Goal: Task Accomplishment & Management: Use online tool/utility

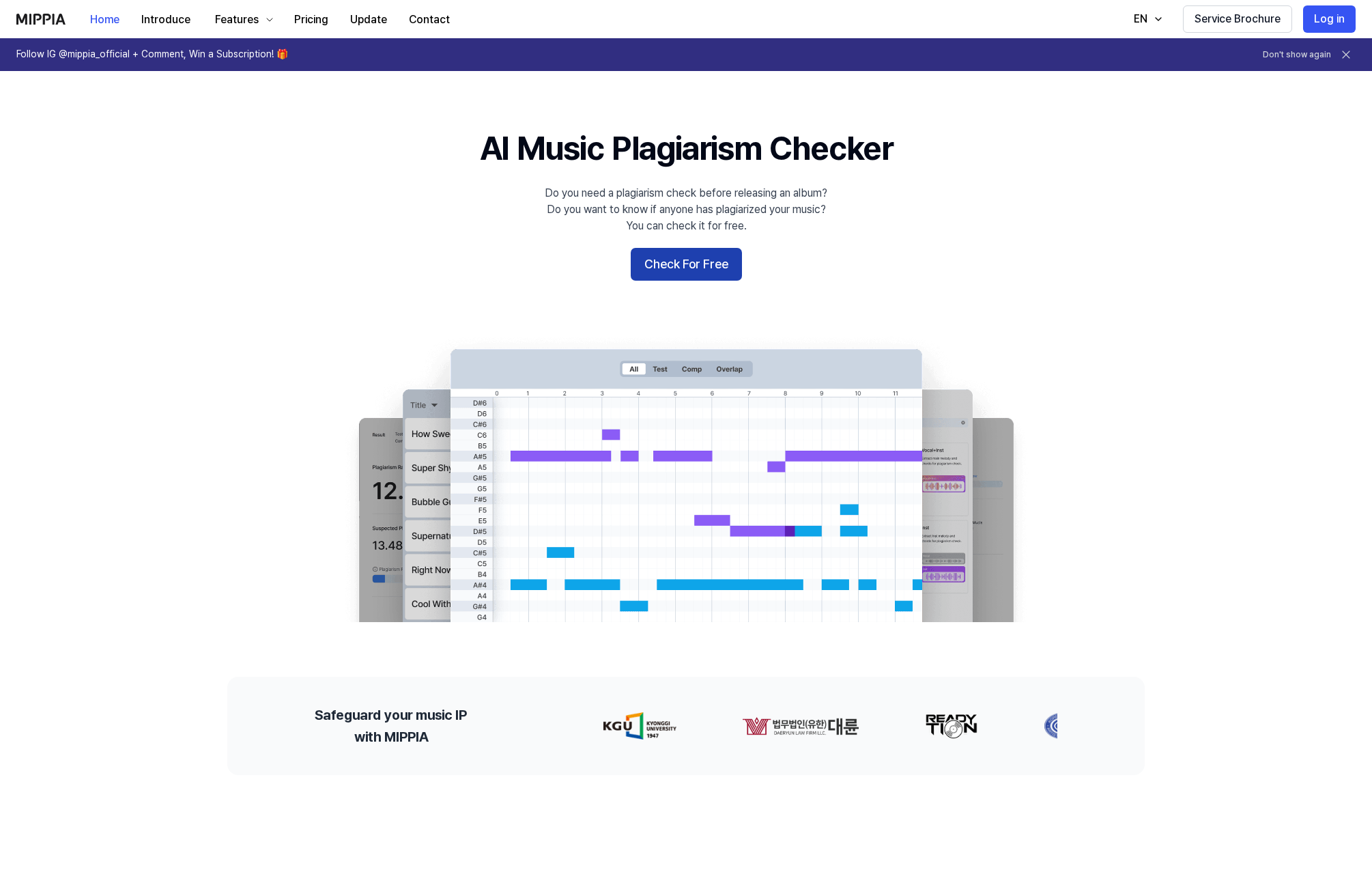
click at [717, 265] on button "Check For Free" at bounding box center [686, 265] width 112 height 33
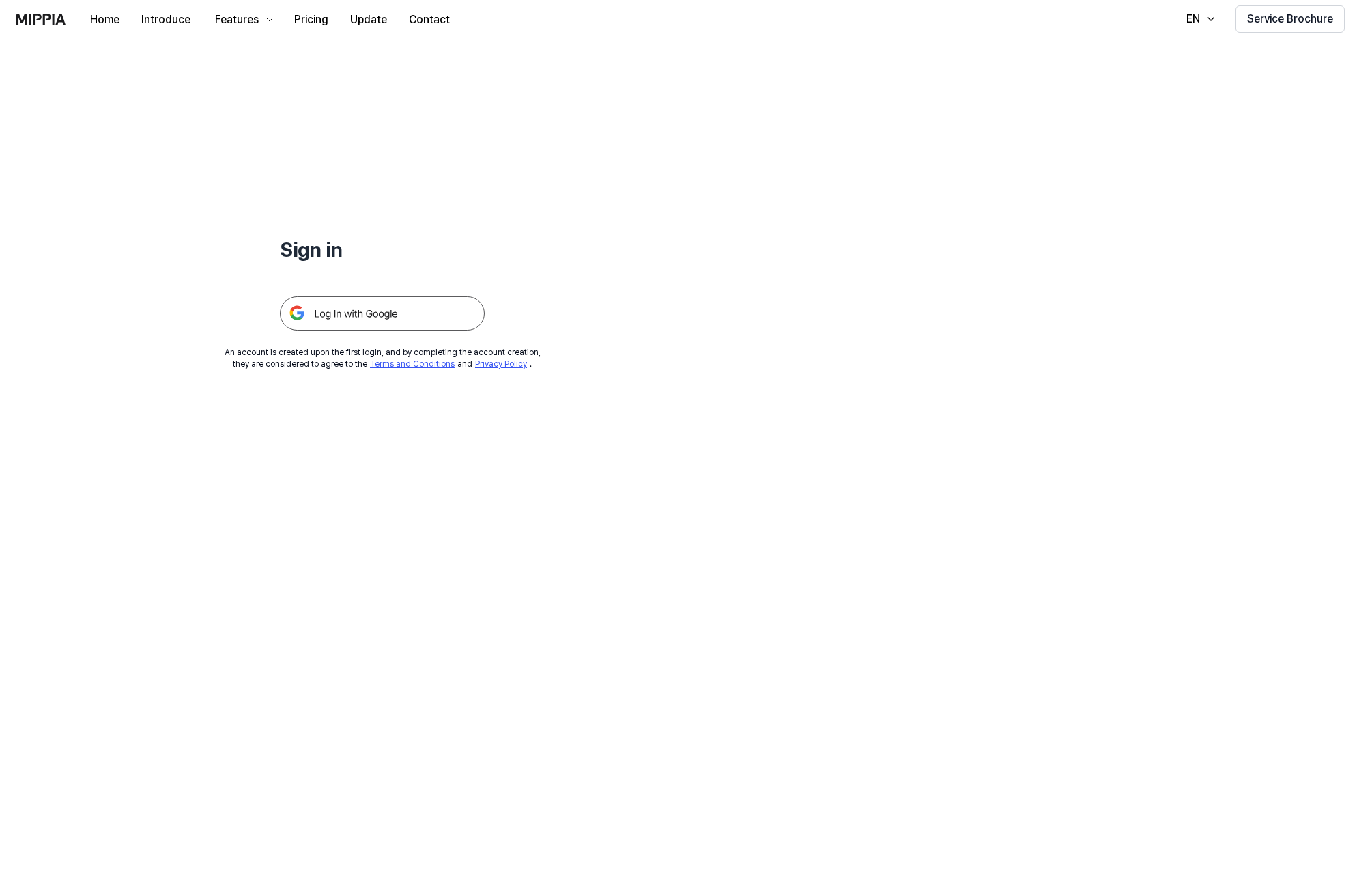
click at [471, 303] on img at bounding box center [383, 313] width 205 height 34
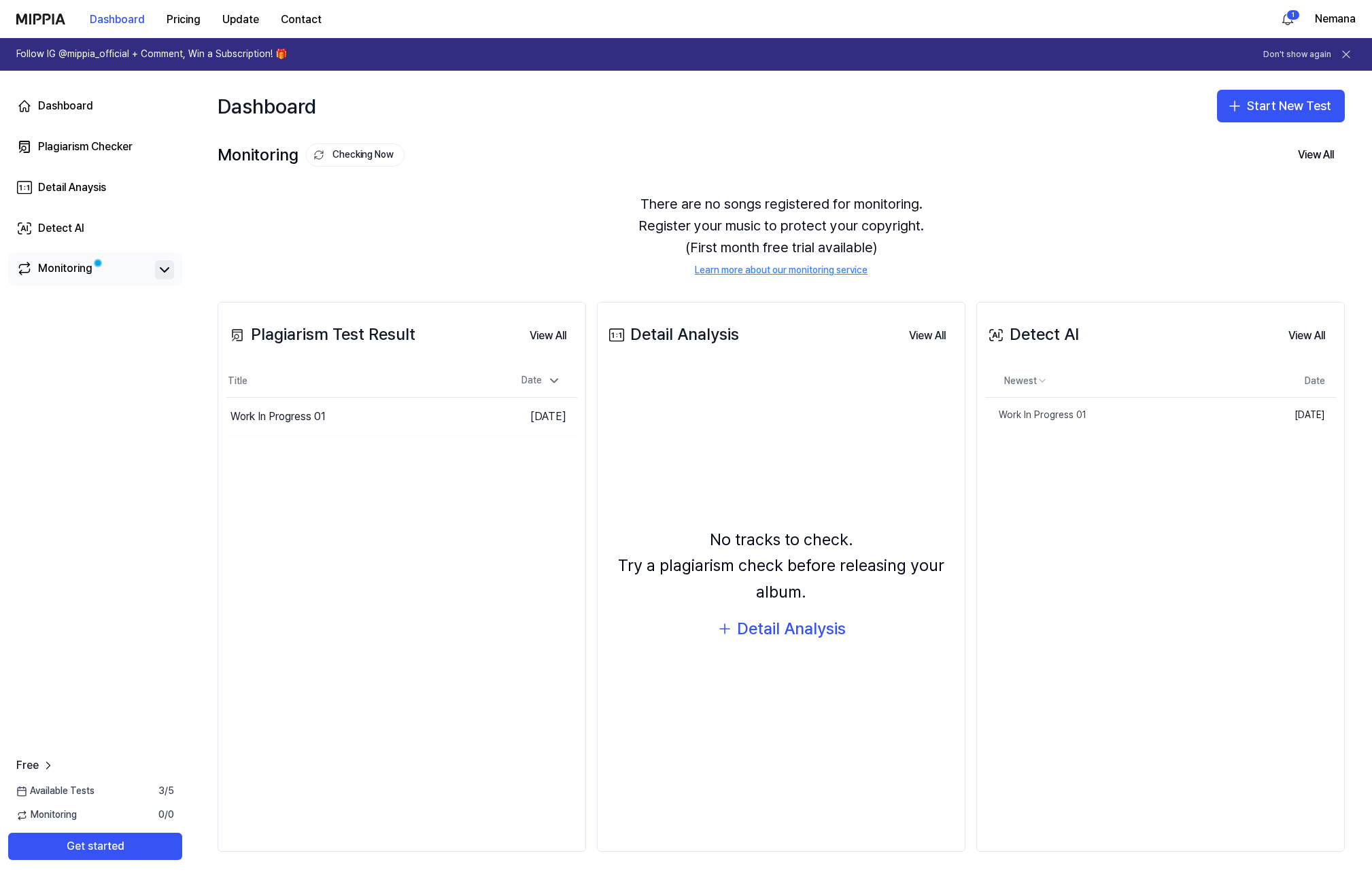
click at [162, 272] on icon at bounding box center [165, 270] width 16 height 16
click at [105, 272] on link "Monitoring" at bounding box center [83, 269] width 133 height 19
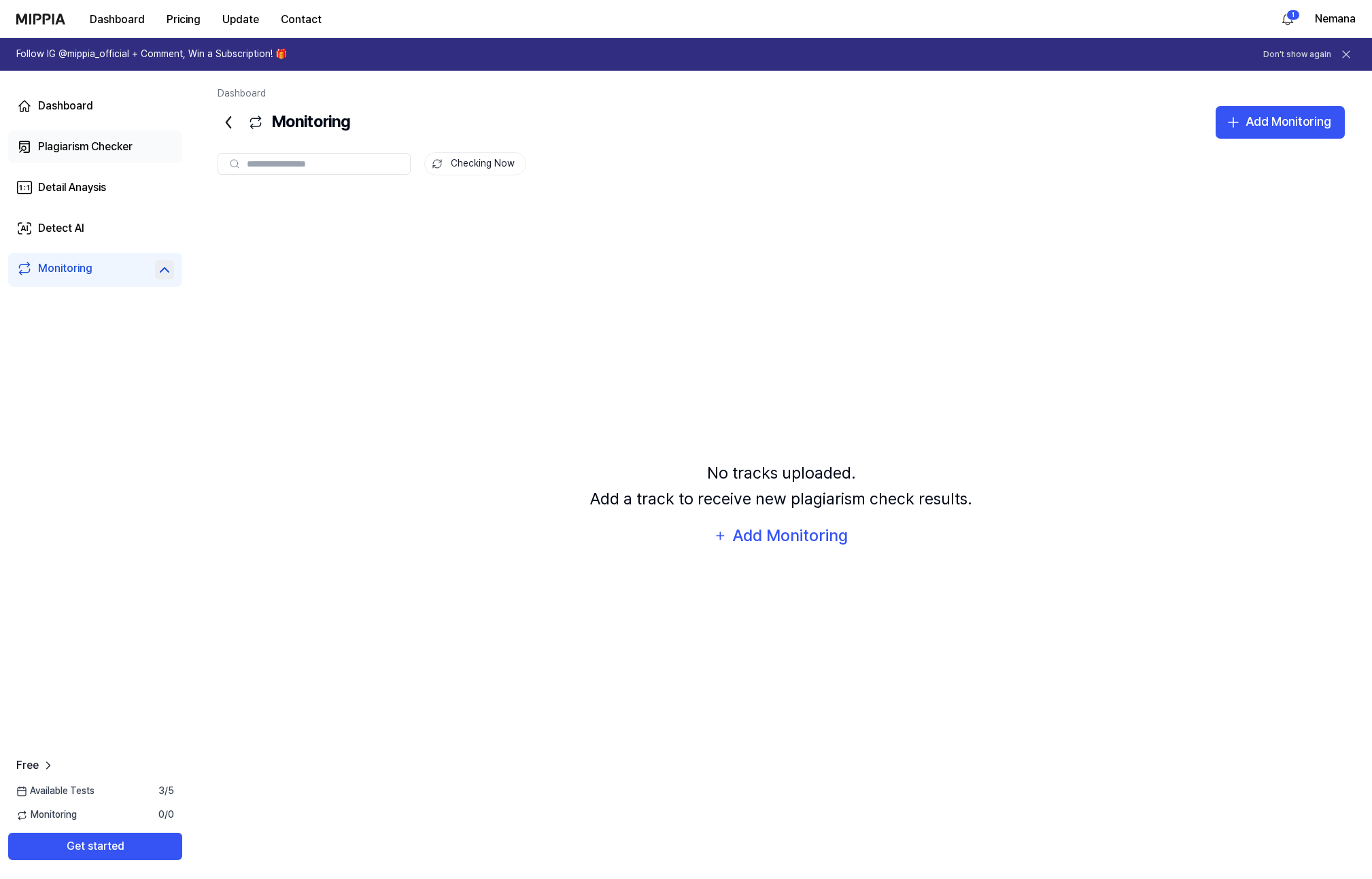
click at [135, 146] on link "Plagiarism Checker" at bounding box center [95, 147] width 174 height 33
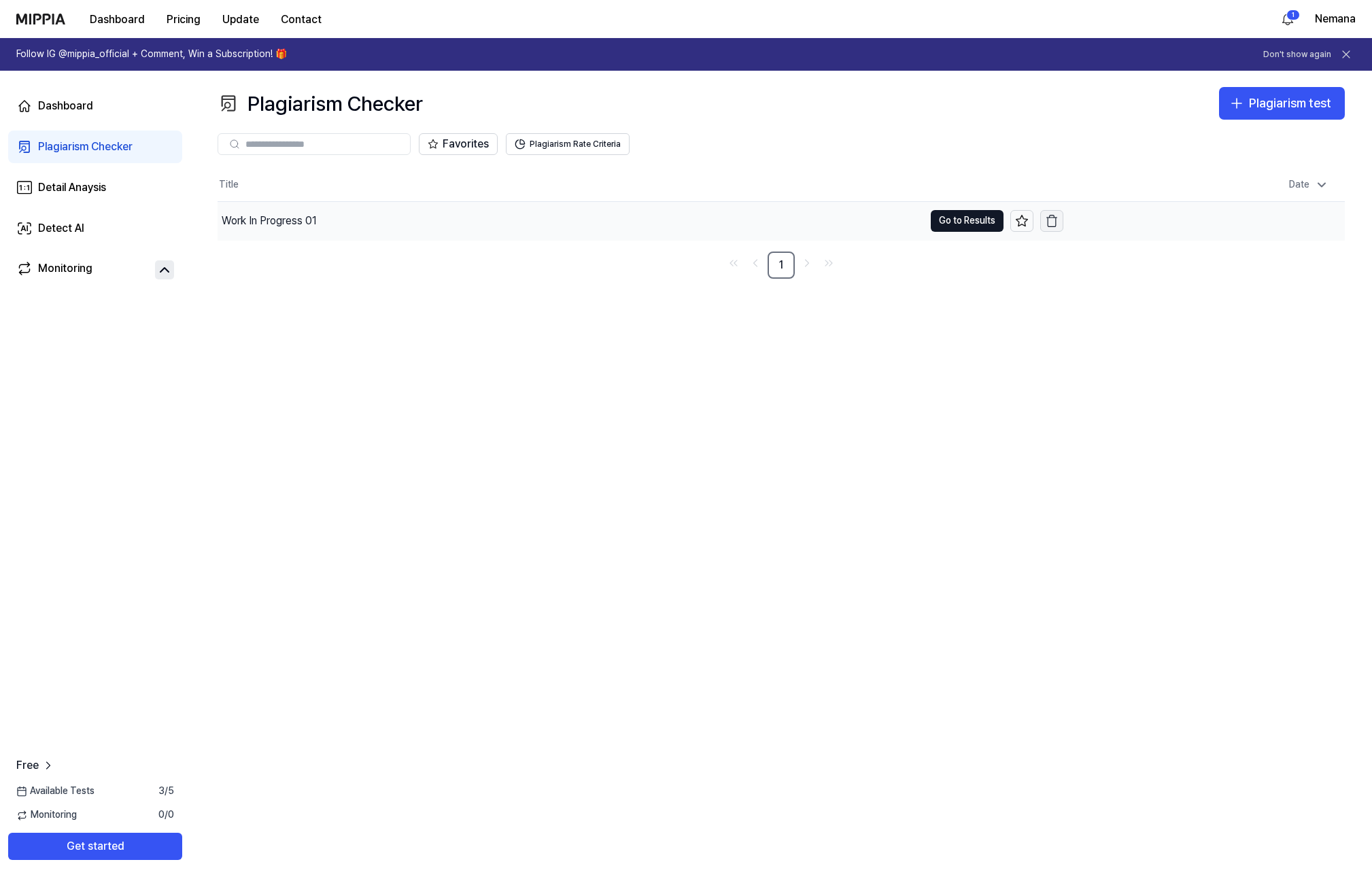
click at [1049, 225] on icon "button" at bounding box center [1051, 221] width 14 height 14
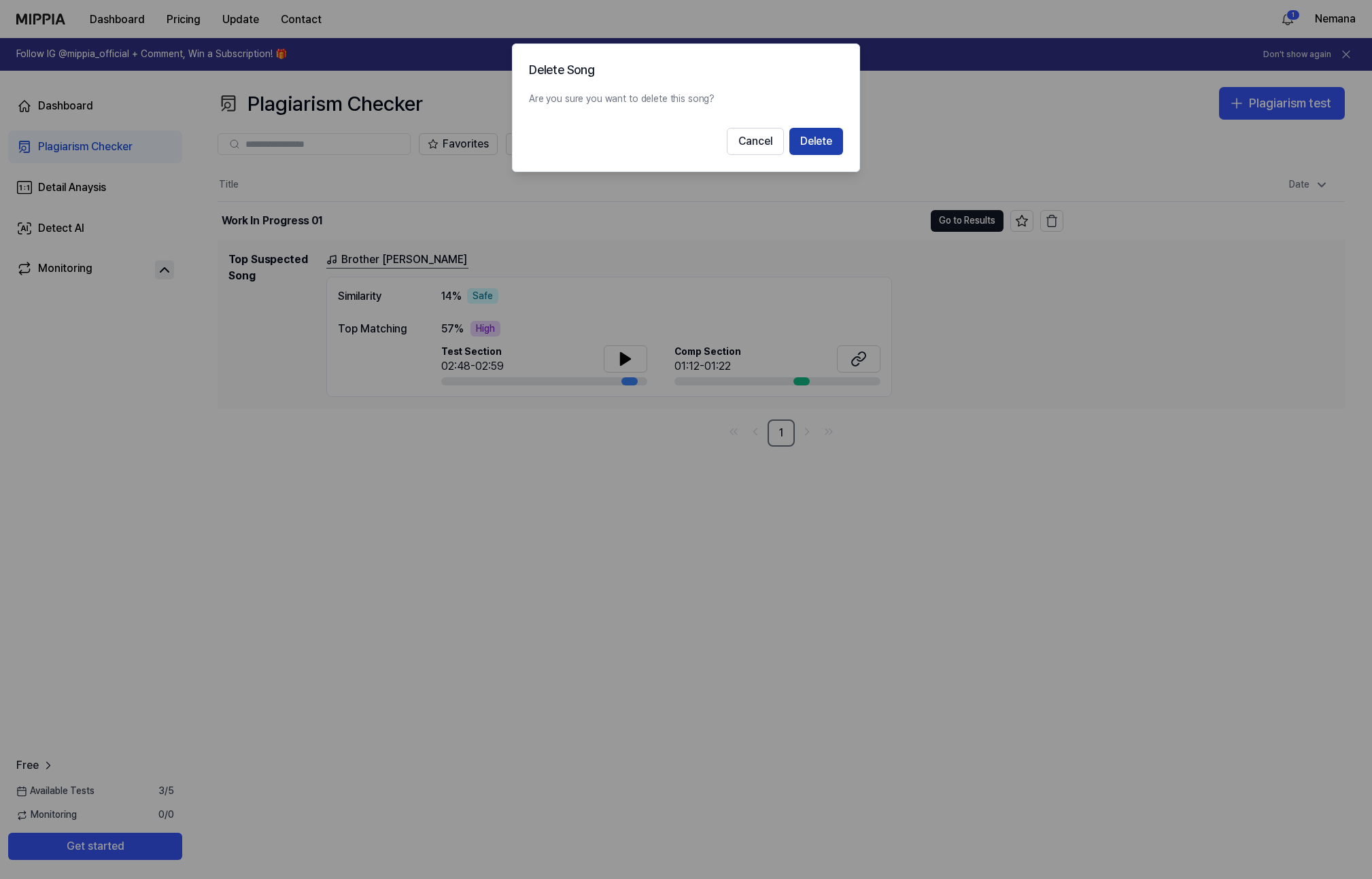
click at [825, 145] on button "Delete" at bounding box center [816, 141] width 53 height 27
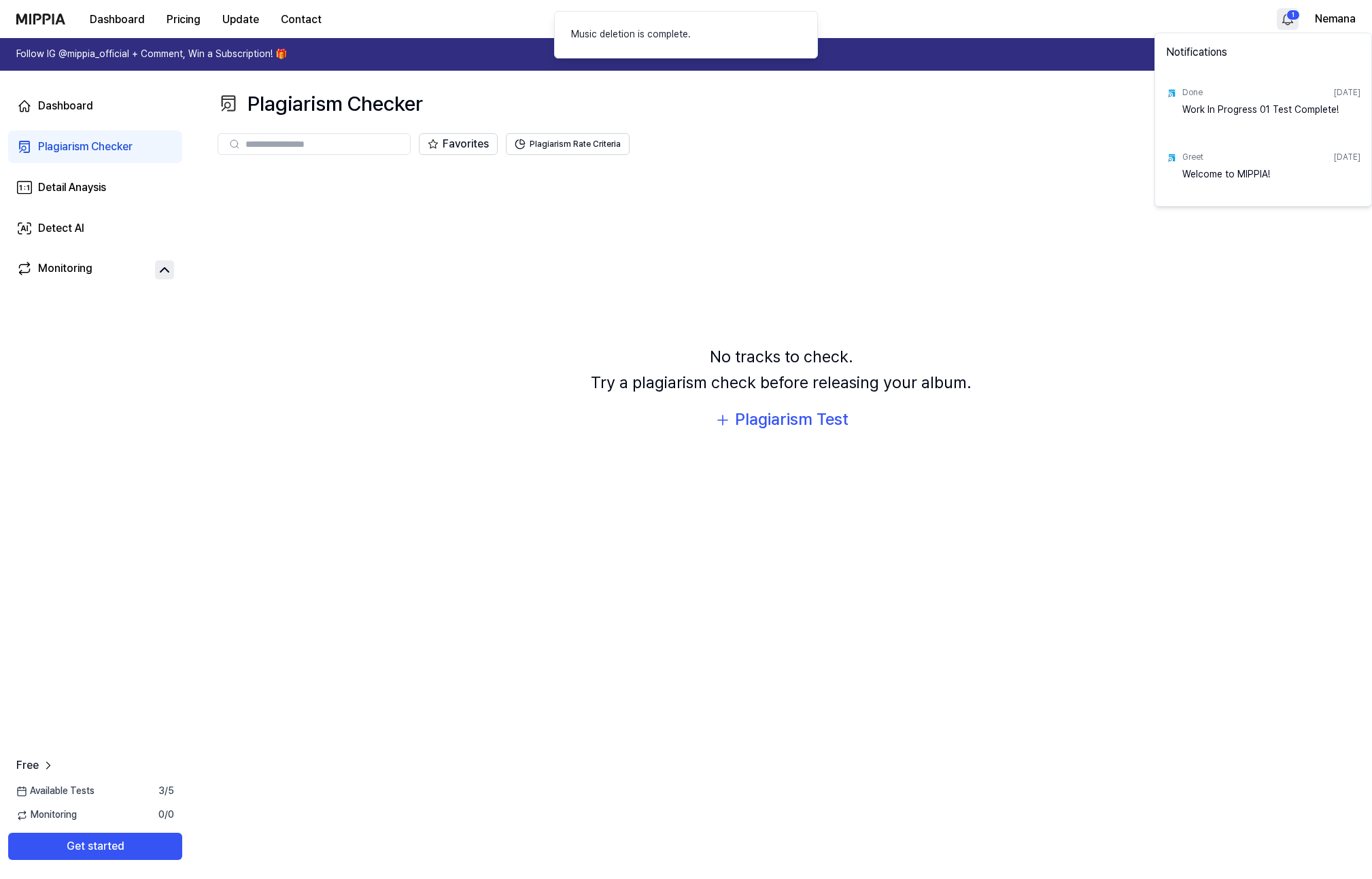
click at [1288, 20] on html "Dashboard Pricing Update Contact 1 Nemana Follow IG @mippia_official + Comment,…" at bounding box center [686, 440] width 1372 height 879
click at [1291, 14] on html "Dashboard Pricing Update Contact Nemana Follow IG @mippia_official + Comment, W…" at bounding box center [686, 440] width 1372 height 879
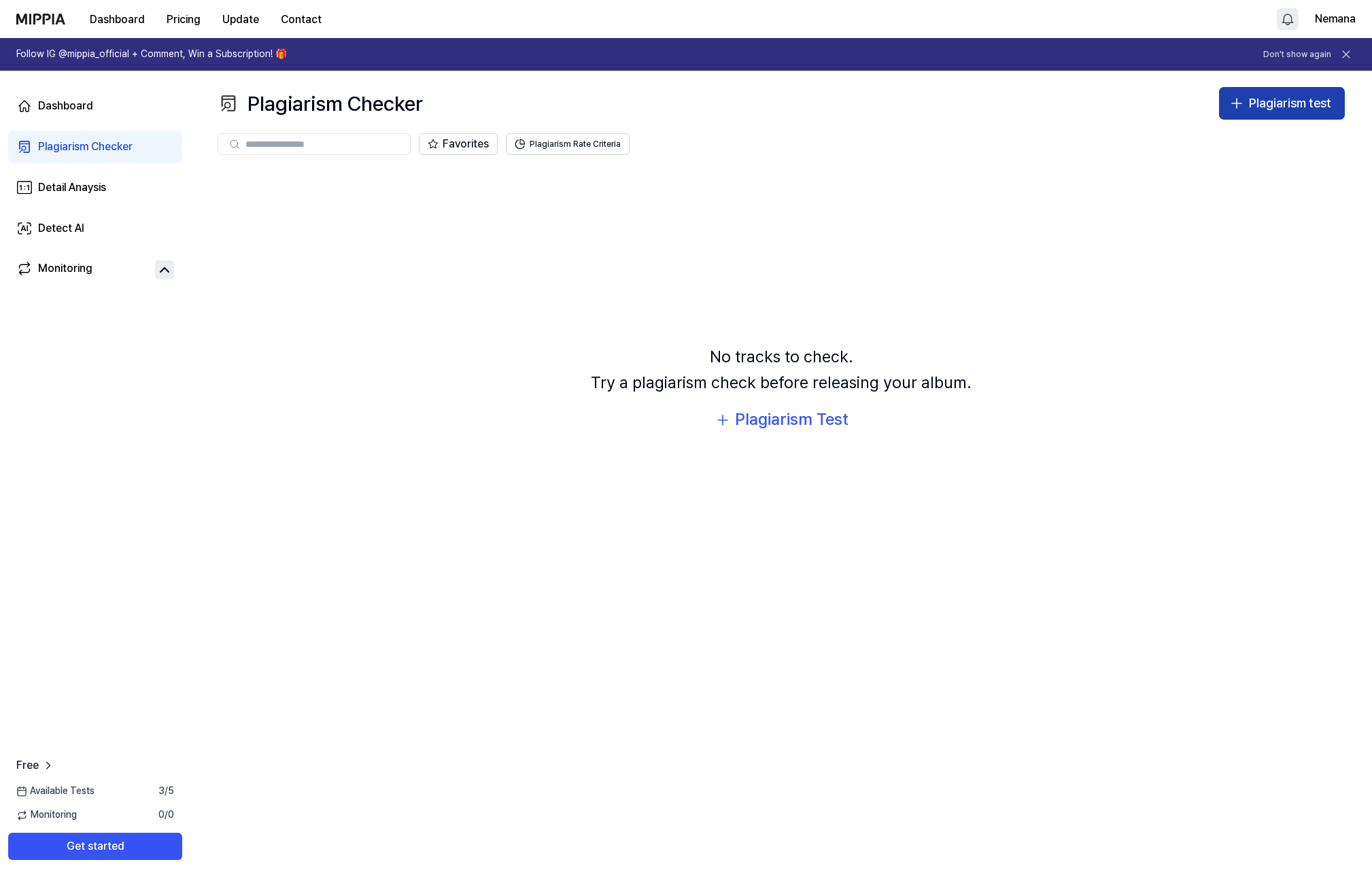
click at [1260, 105] on div "Plagiarism test" at bounding box center [1290, 104] width 82 height 20
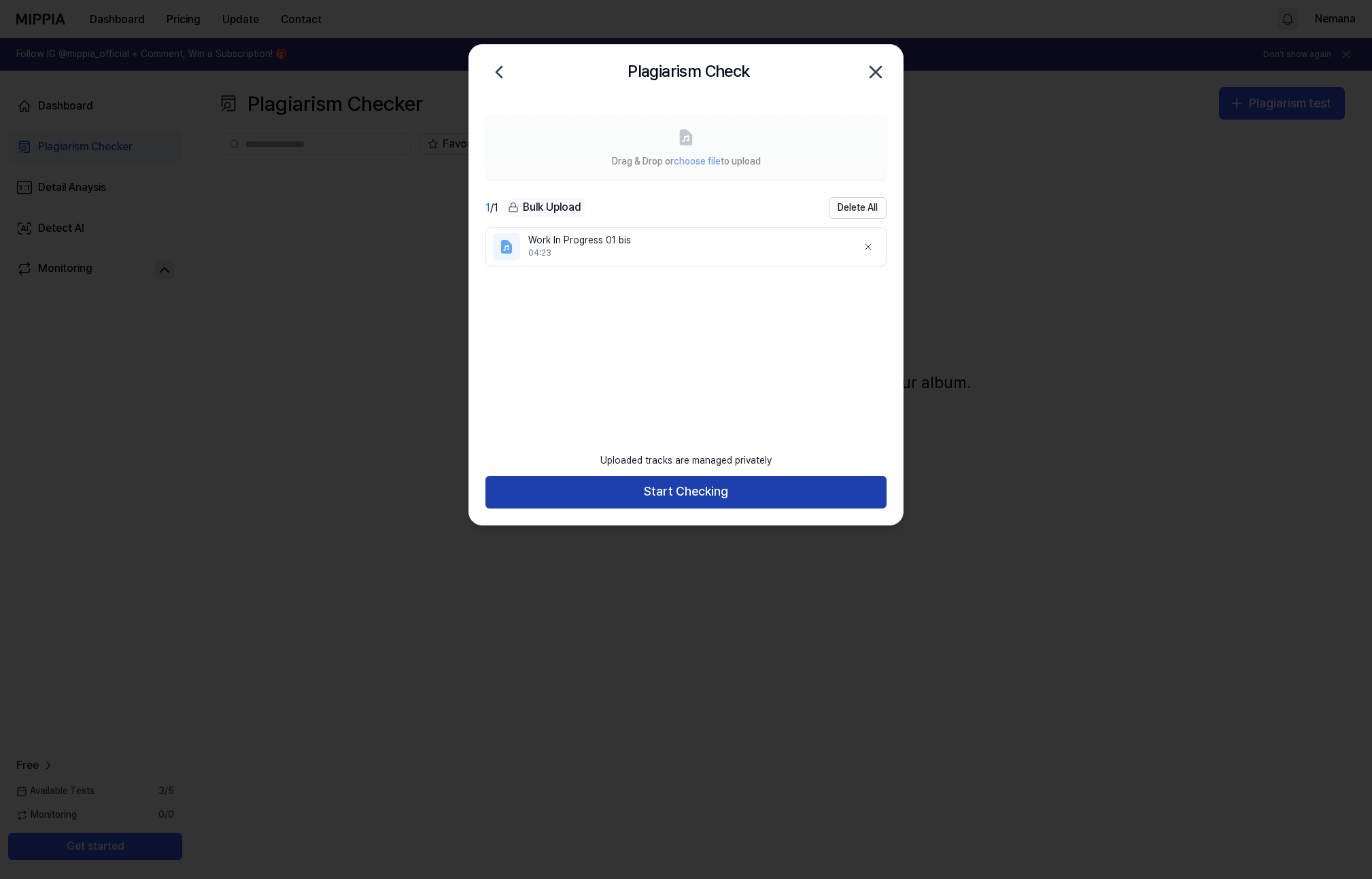
click at [709, 493] on button "Start Checking" at bounding box center [686, 492] width 401 height 33
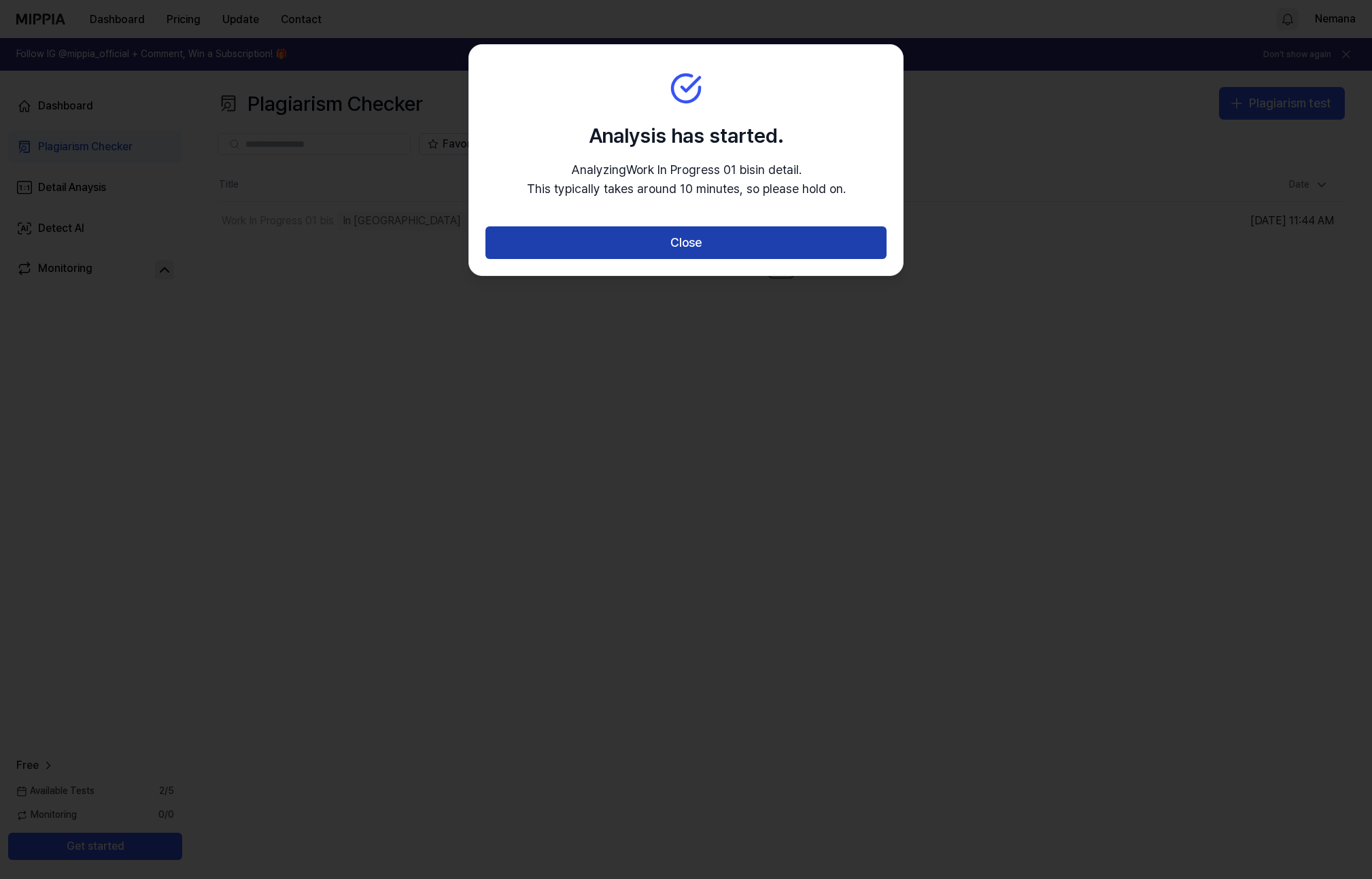
click at [707, 248] on button "Close" at bounding box center [686, 243] width 401 height 33
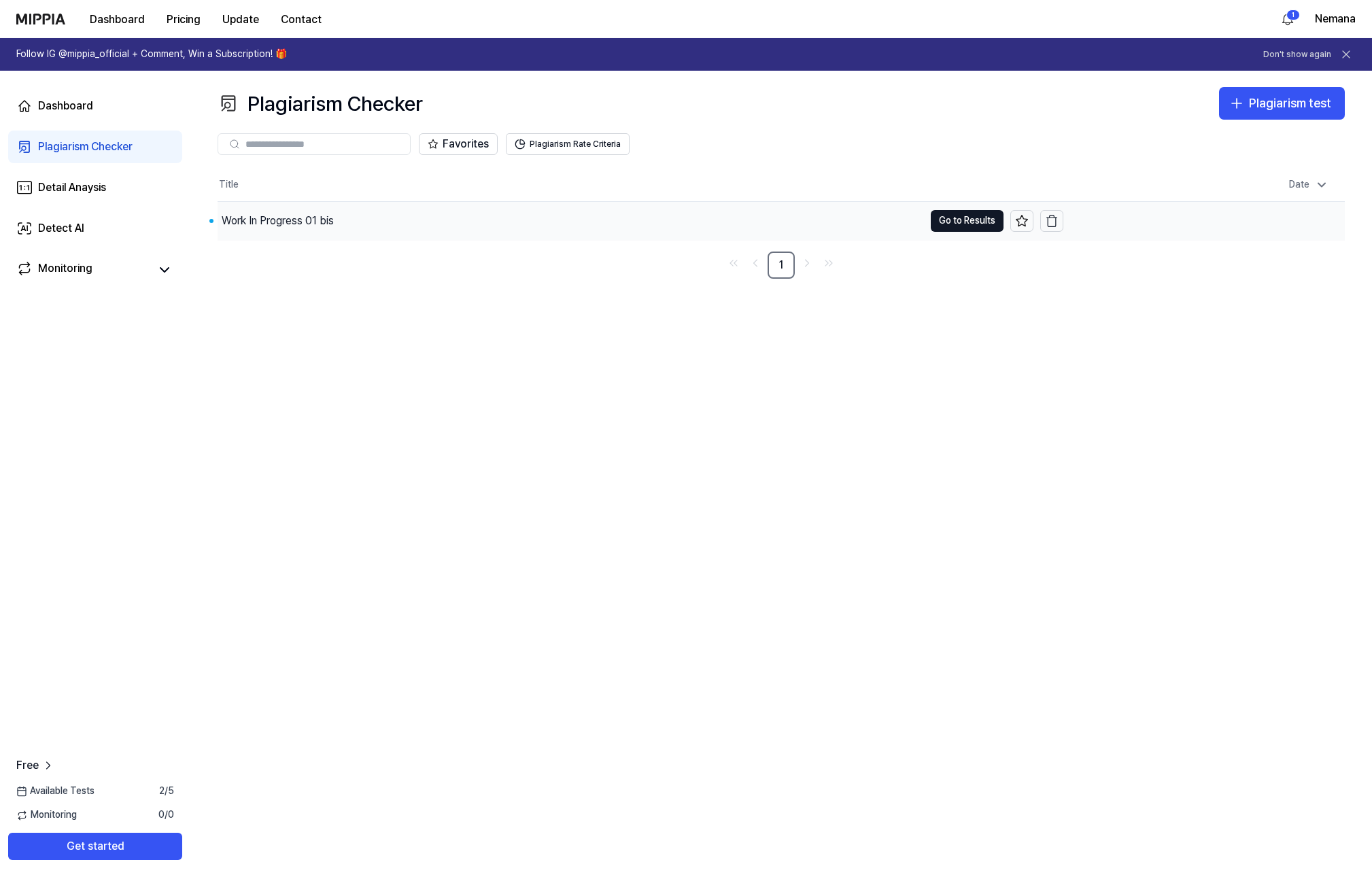
click at [295, 214] on div "Work In Progress 01 bis" at bounding box center [277, 221] width 112 height 16
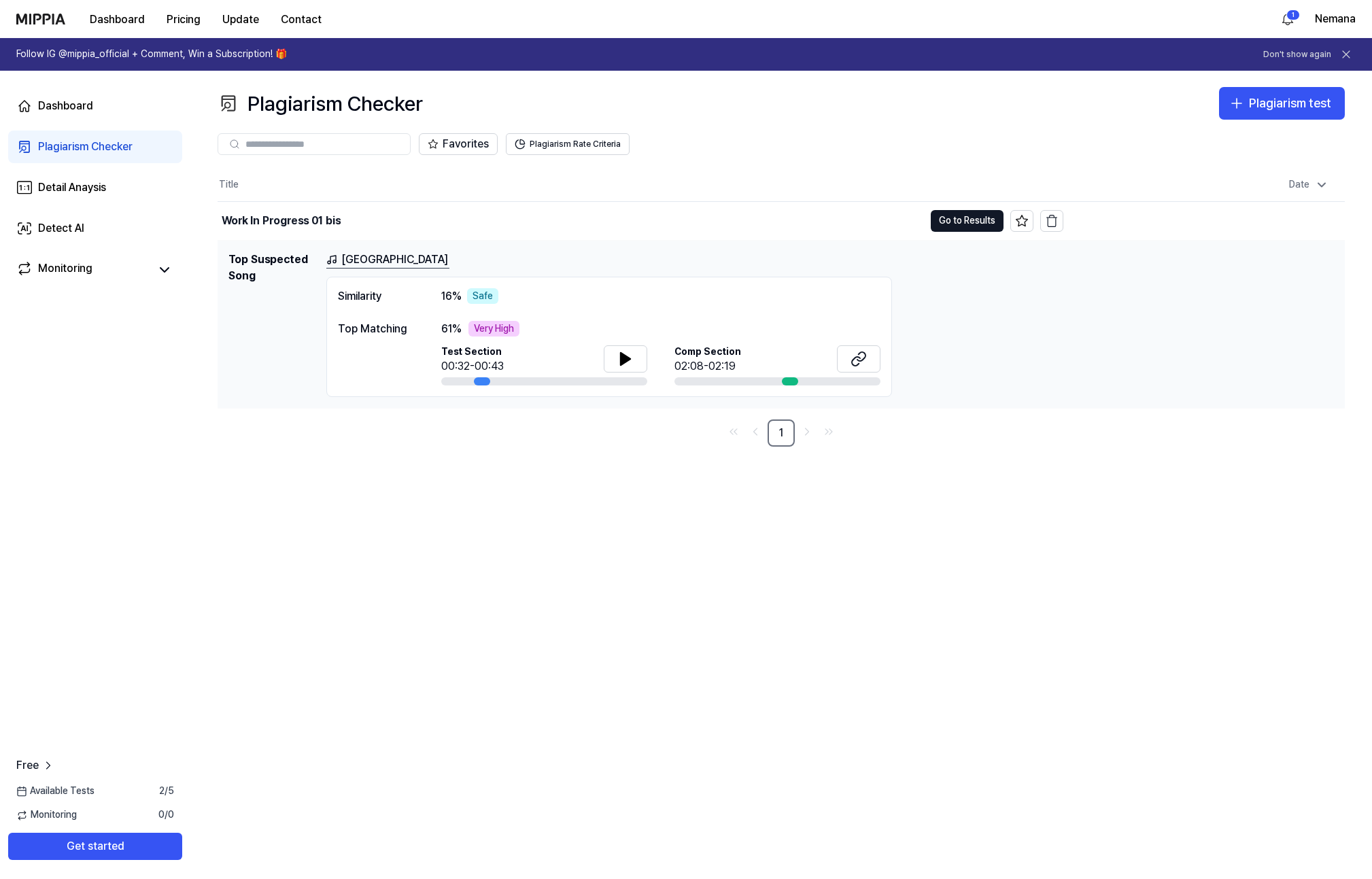
click at [477, 359] on div "00:32-00:43" at bounding box center [472, 366] width 63 height 16
click at [618, 360] on icon at bounding box center [626, 359] width 16 height 16
click at [336, 259] on icon at bounding box center [333, 259] width 6 height 7
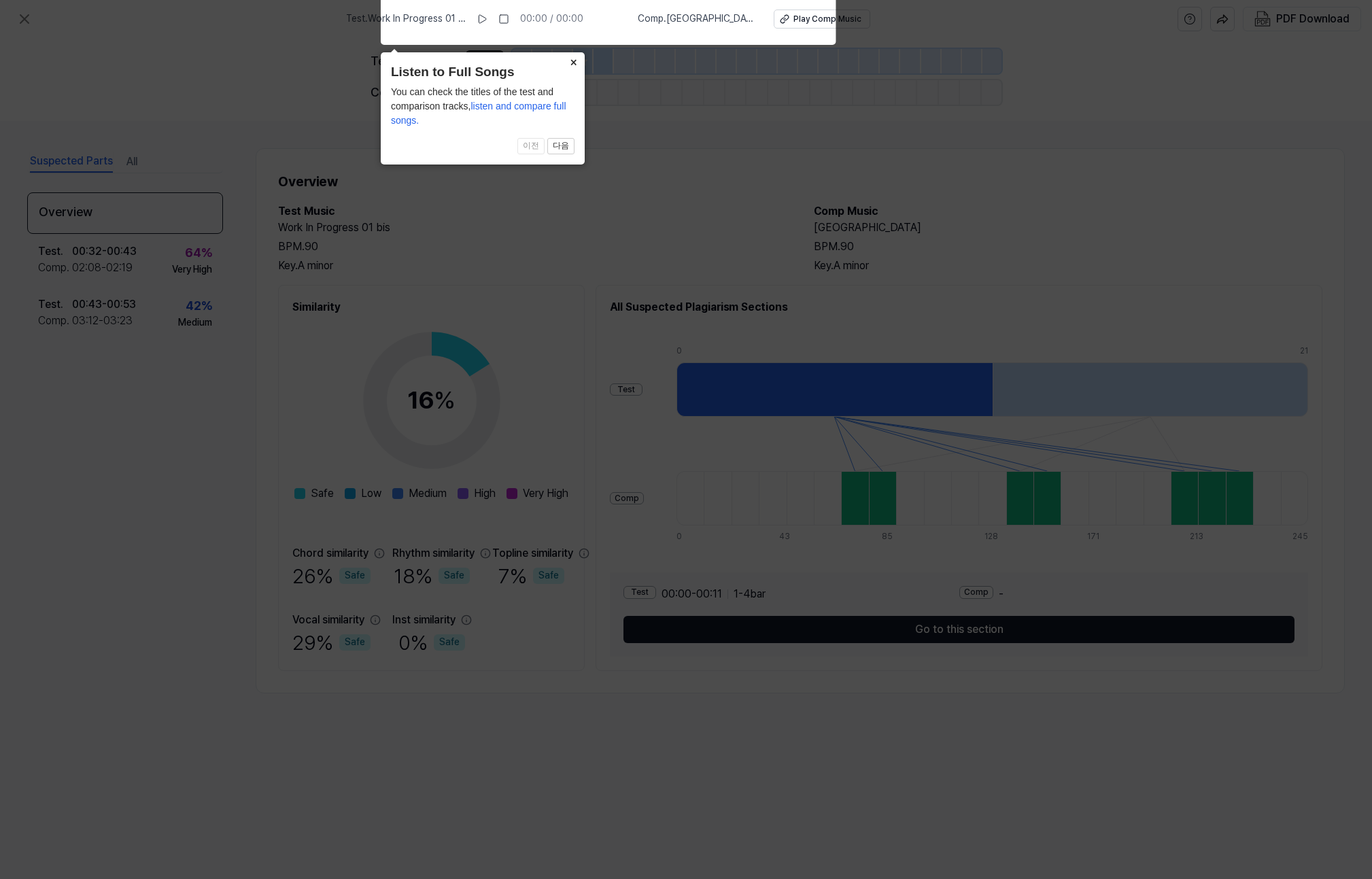
click at [574, 63] on button "×" at bounding box center [574, 62] width 21 height 19
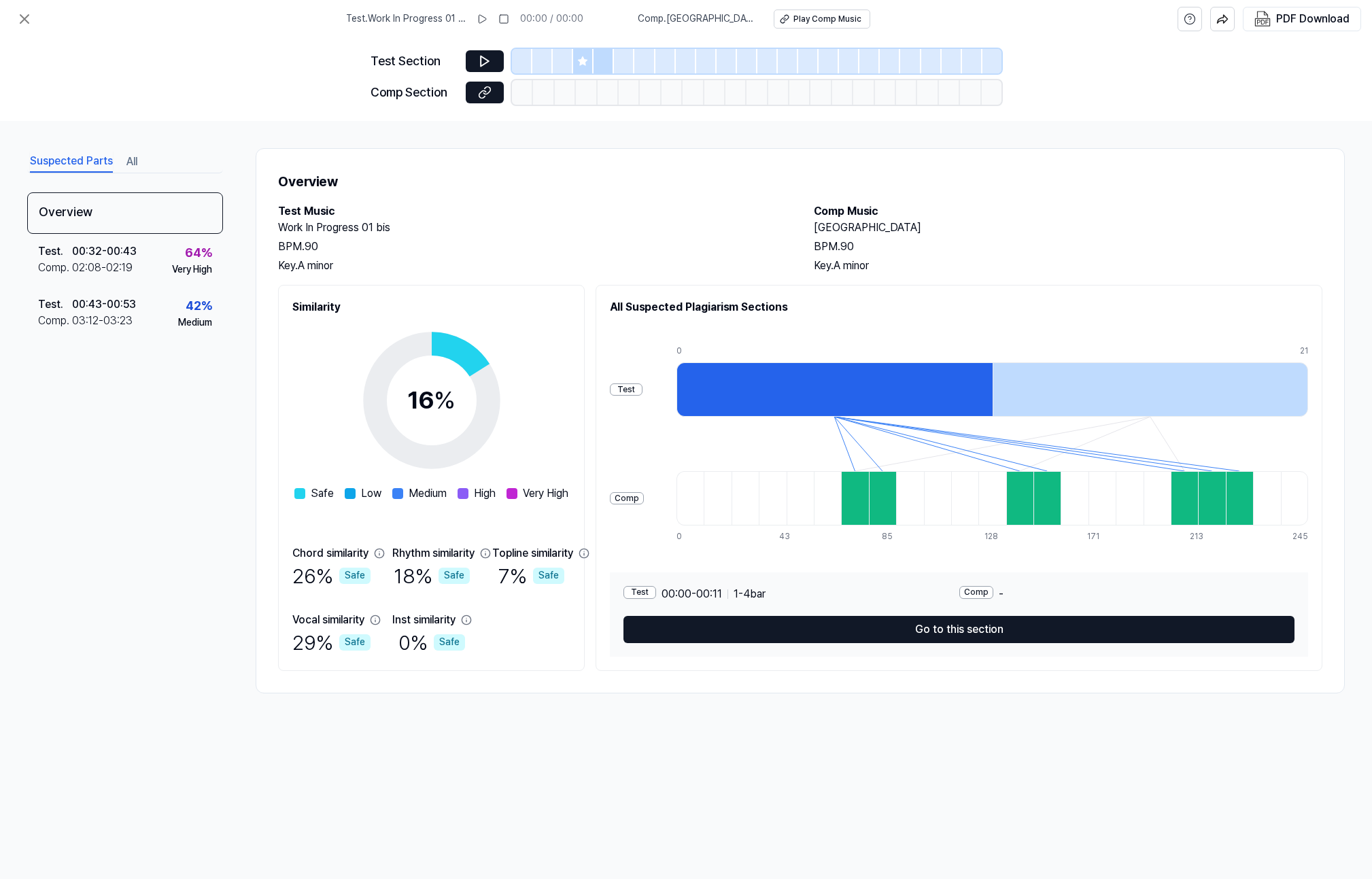
click at [849, 500] on div at bounding box center [854, 498] width 27 height 54
click at [978, 597] on div "Comp" at bounding box center [975, 593] width 34 height 13
click at [978, 593] on div "Comp" at bounding box center [975, 593] width 34 height 13
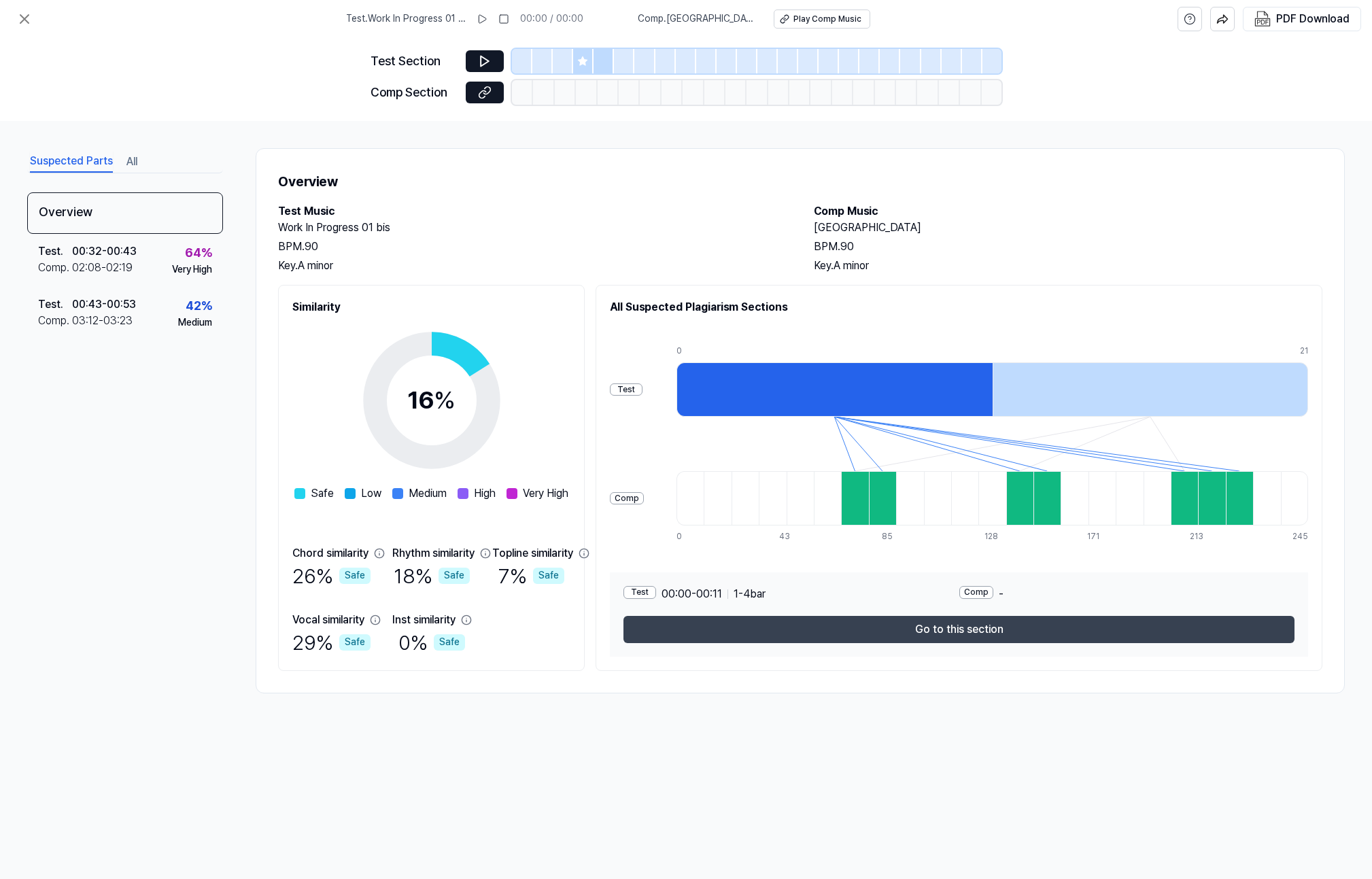
click at [959, 631] on button "Go to this section" at bounding box center [958, 629] width 671 height 27
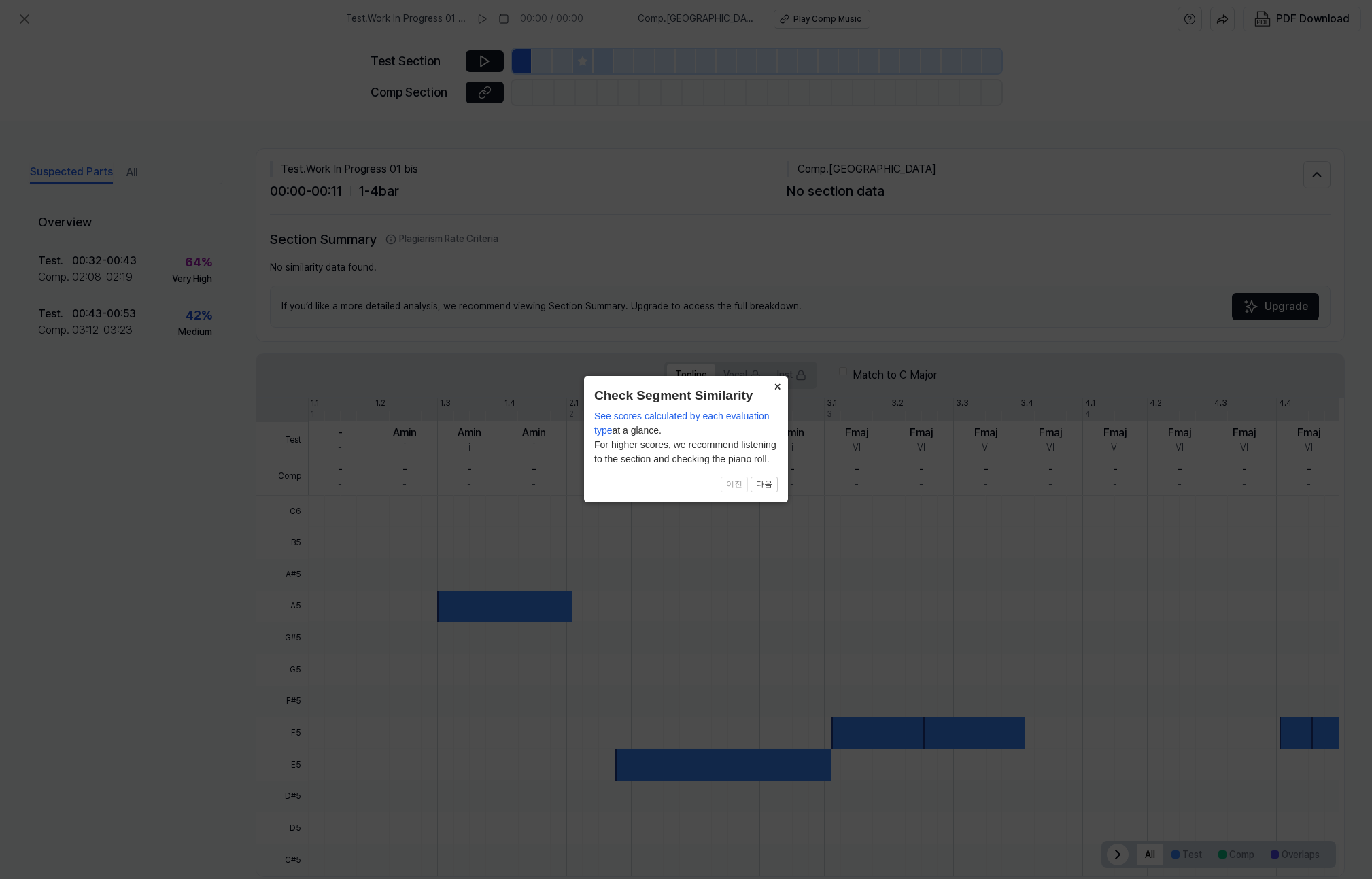
click at [775, 388] on button "×" at bounding box center [777, 385] width 21 height 19
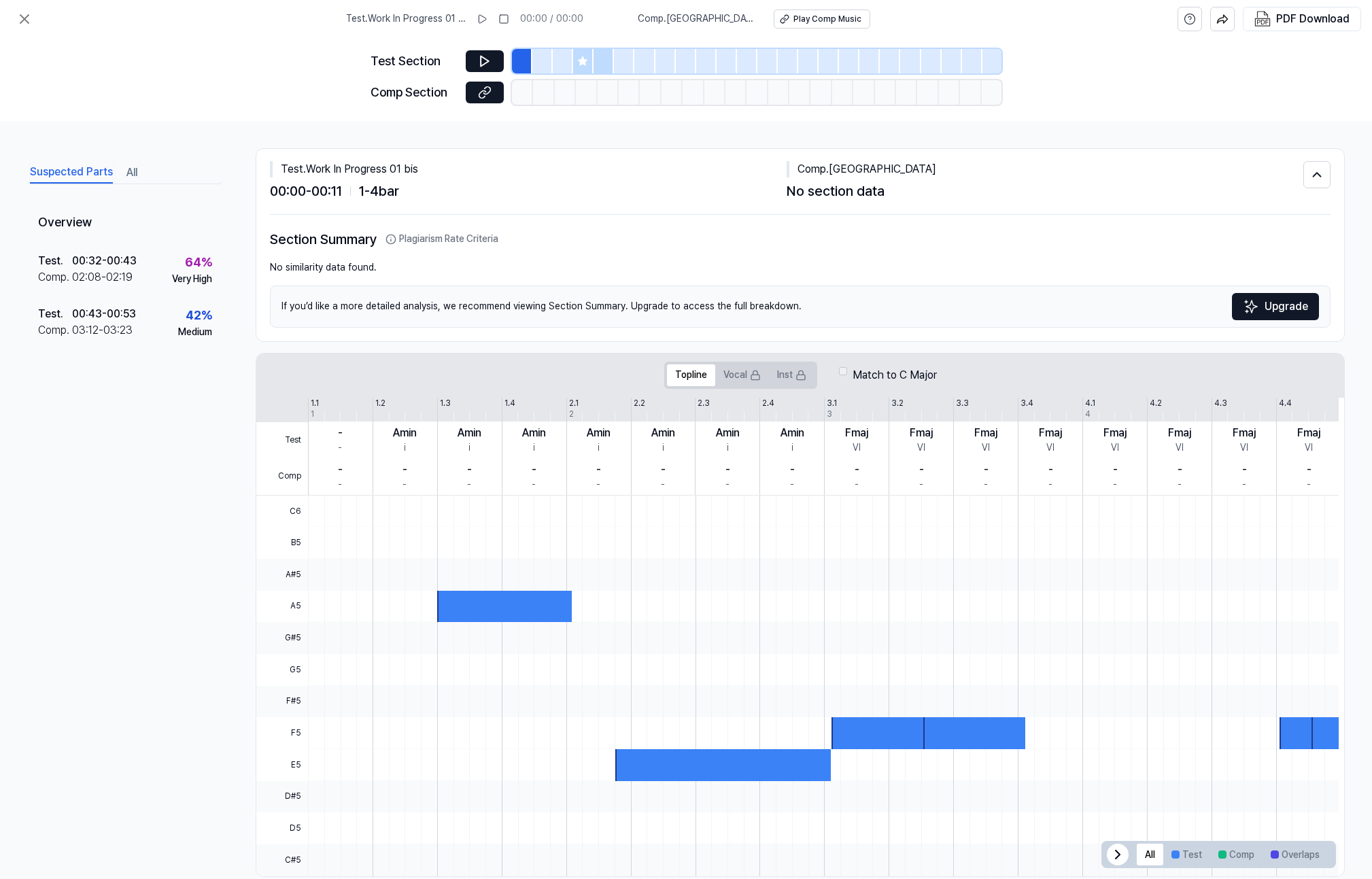
click at [481, 604] on div at bounding box center [505, 607] width 135 height 32
click at [495, 57] on button at bounding box center [485, 61] width 38 height 21
click at [795, 21] on div "Play Comp Music" at bounding box center [827, 20] width 68 height 12
click at [145, 323] on div "Test . 00:43 - 00:53 Comp . 03:12 - 03:23 42 % Medium" at bounding box center [125, 323] width 196 height 53
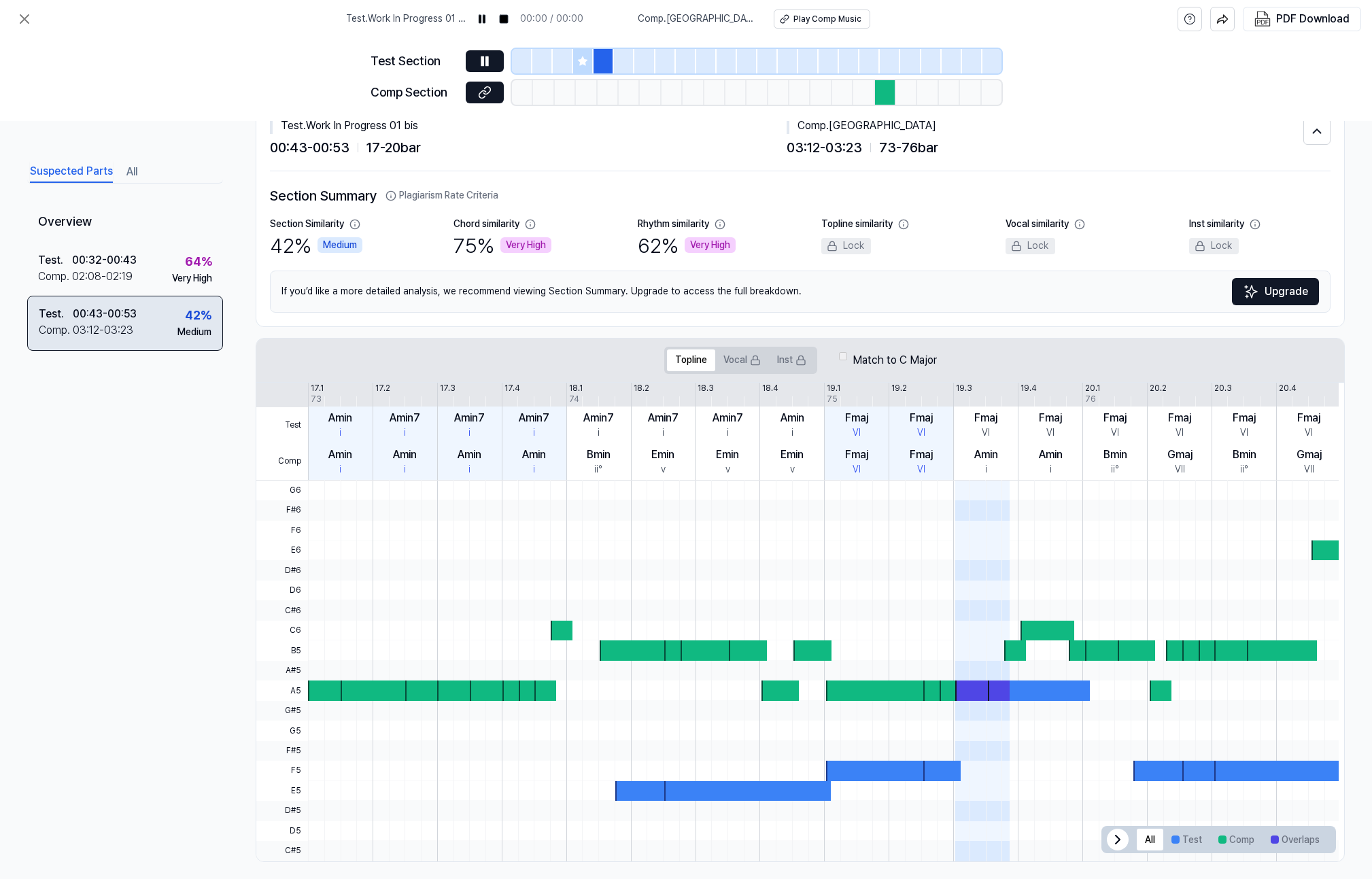
scroll to position [53, 0]
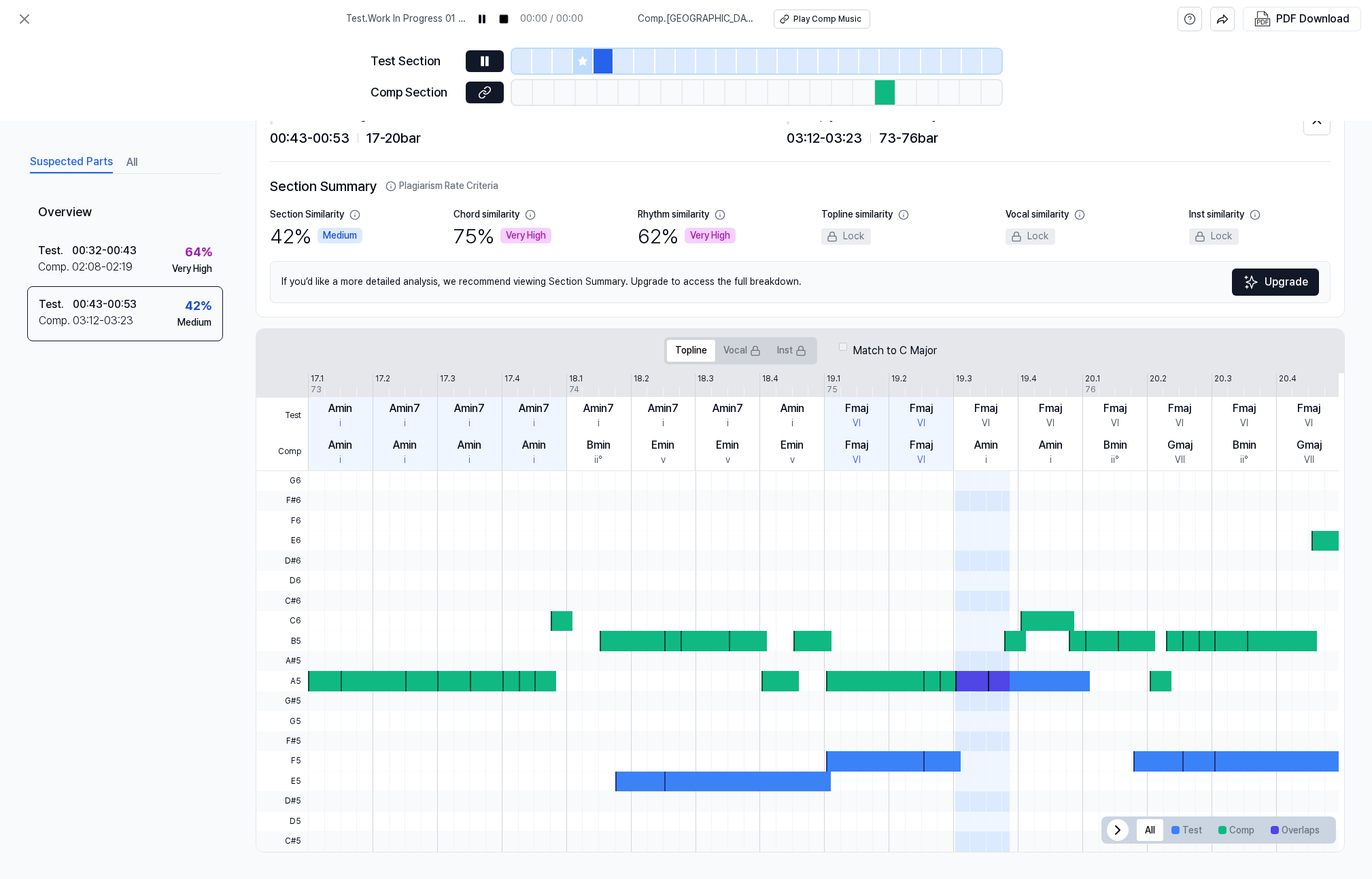
click at [1109, 832] on icon at bounding box center [1118, 830] width 16 height 16
click at [1318, 833] on icon at bounding box center [1319, 830] width 16 height 16
click at [1225, 829] on button "Comp" at bounding box center [1236, 830] width 53 height 21
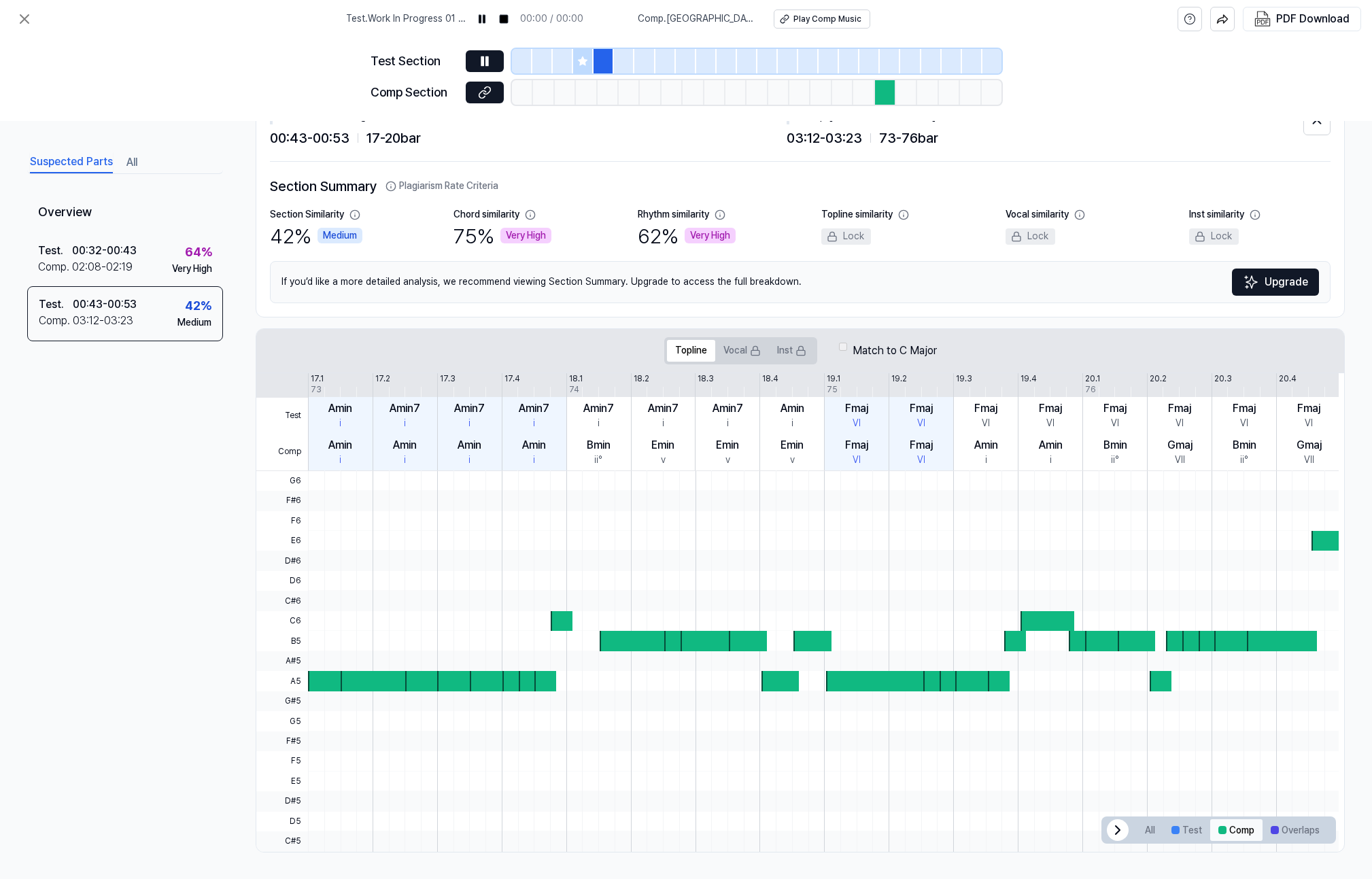
click at [1225, 829] on button "Comp" at bounding box center [1236, 830] width 53 height 21
click at [1182, 830] on button "Test" at bounding box center [1186, 830] width 47 height 21
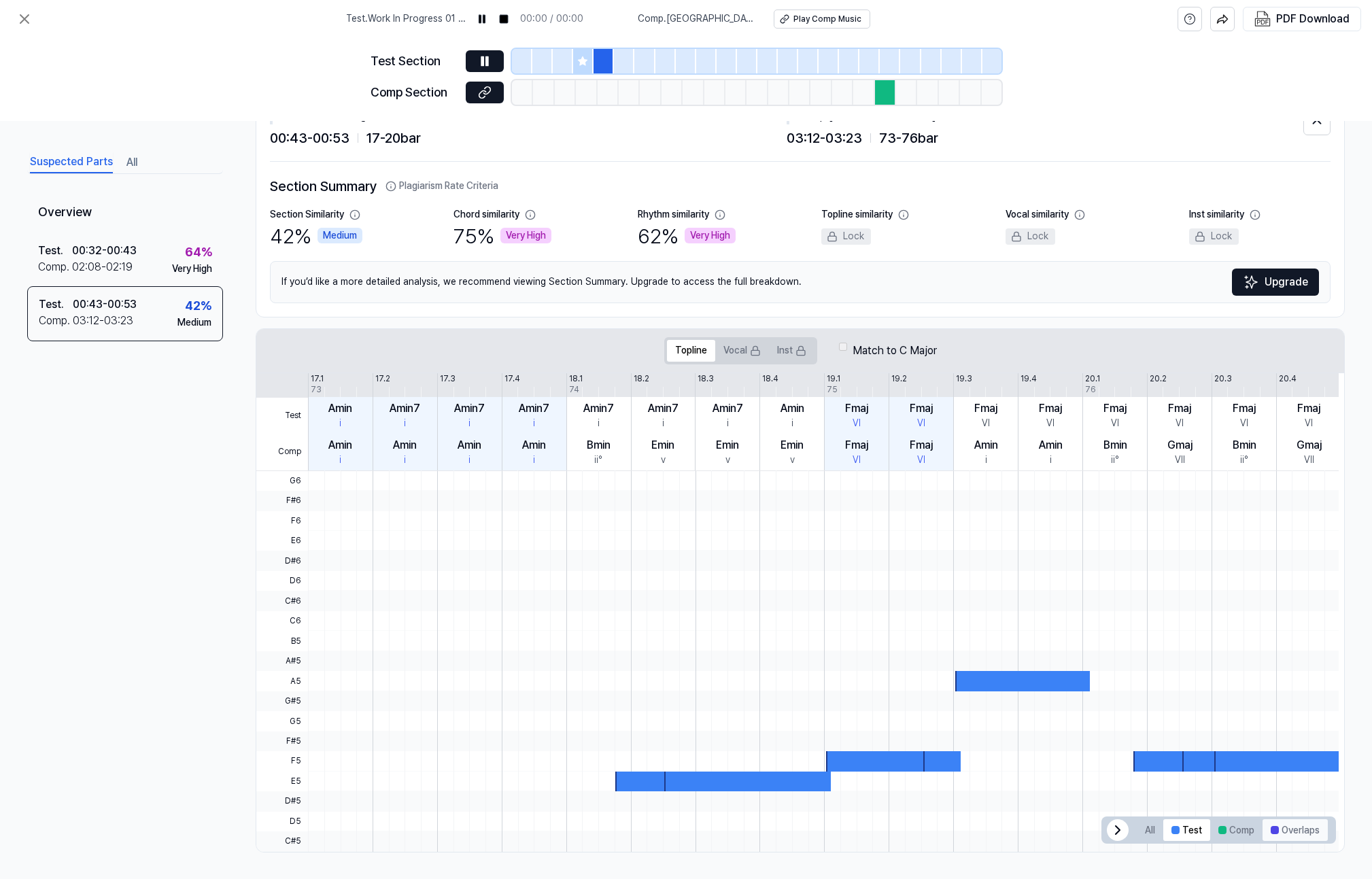
click at [1281, 826] on button "Overlaps" at bounding box center [1295, 830] width 65 height 21
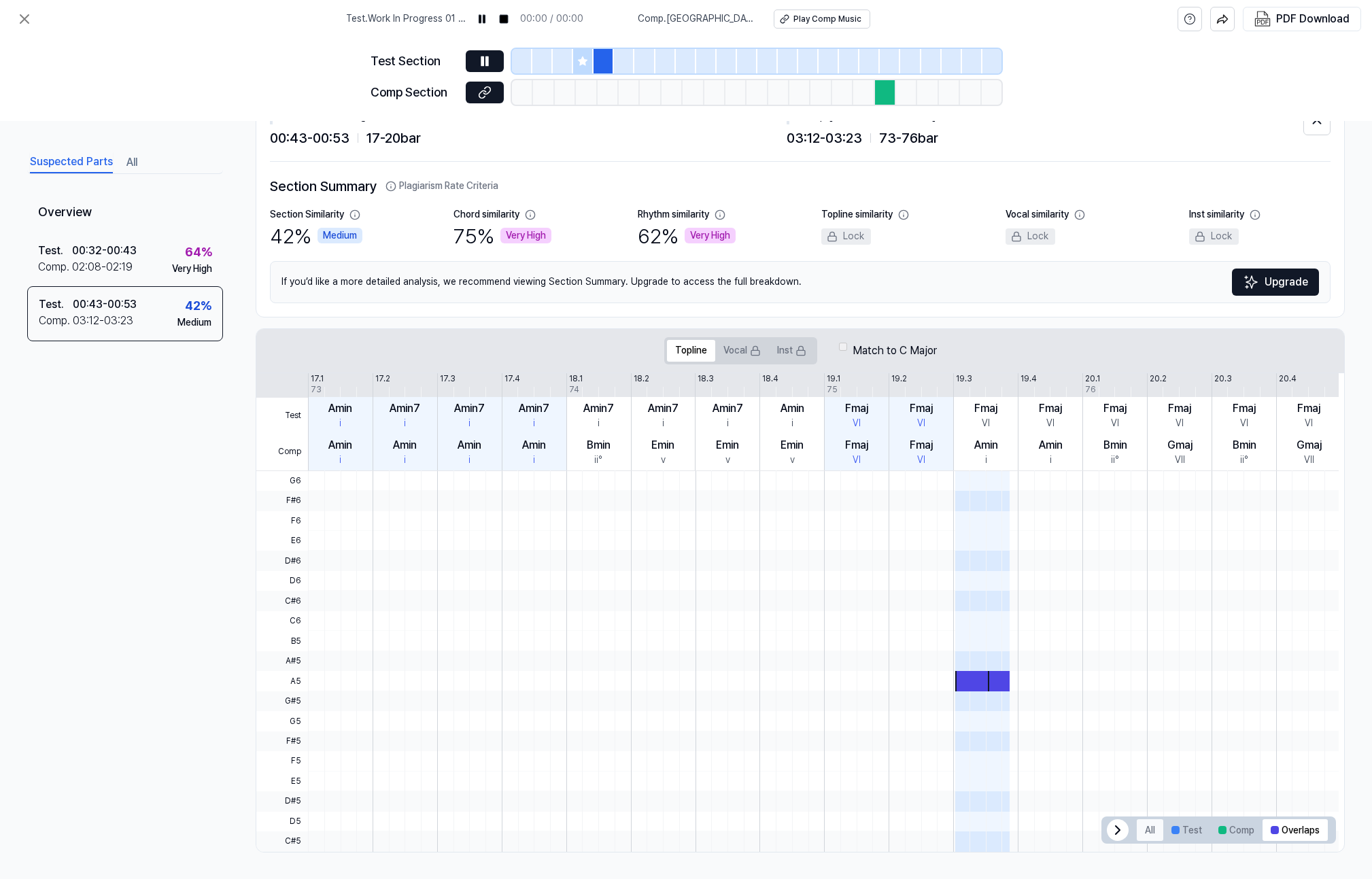
click at [1140, 828] on button "All" at bounding box center [1150, 830] width 26 height 21
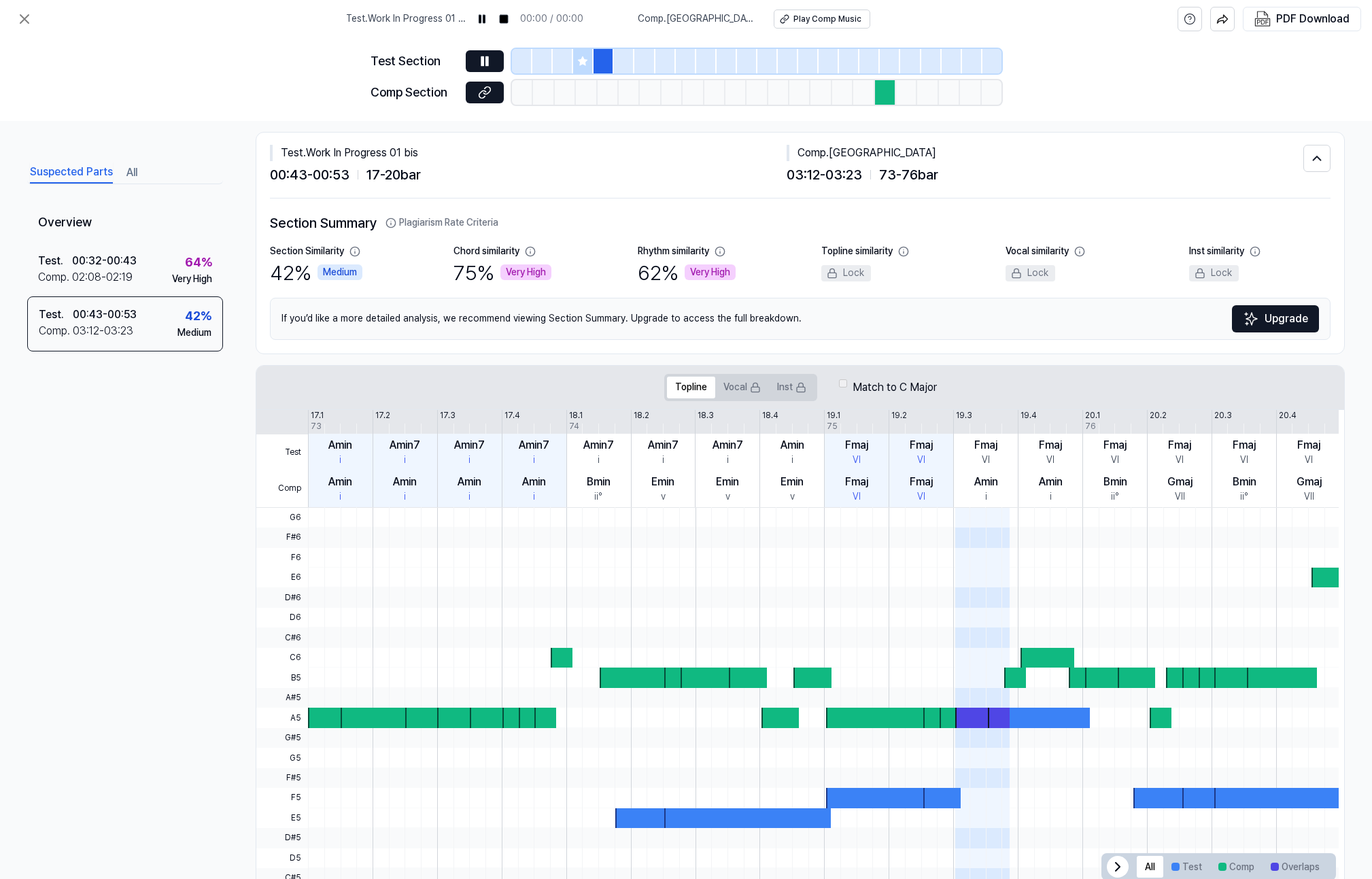
scroll to position [0, 0]
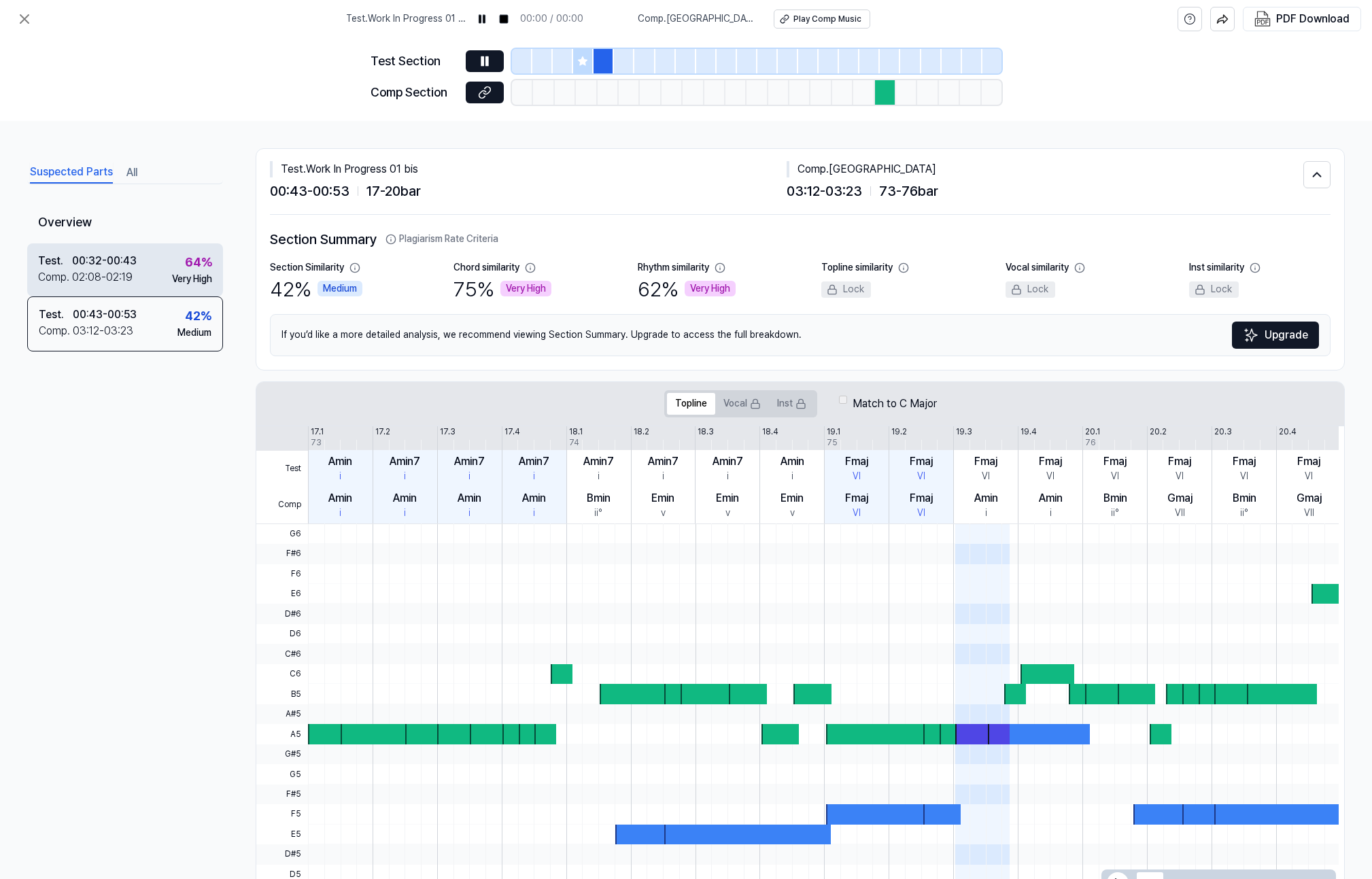
click at [130, 264] on div "00:32 - 00:43" at bounding box center [105, 261] width 64 height 16
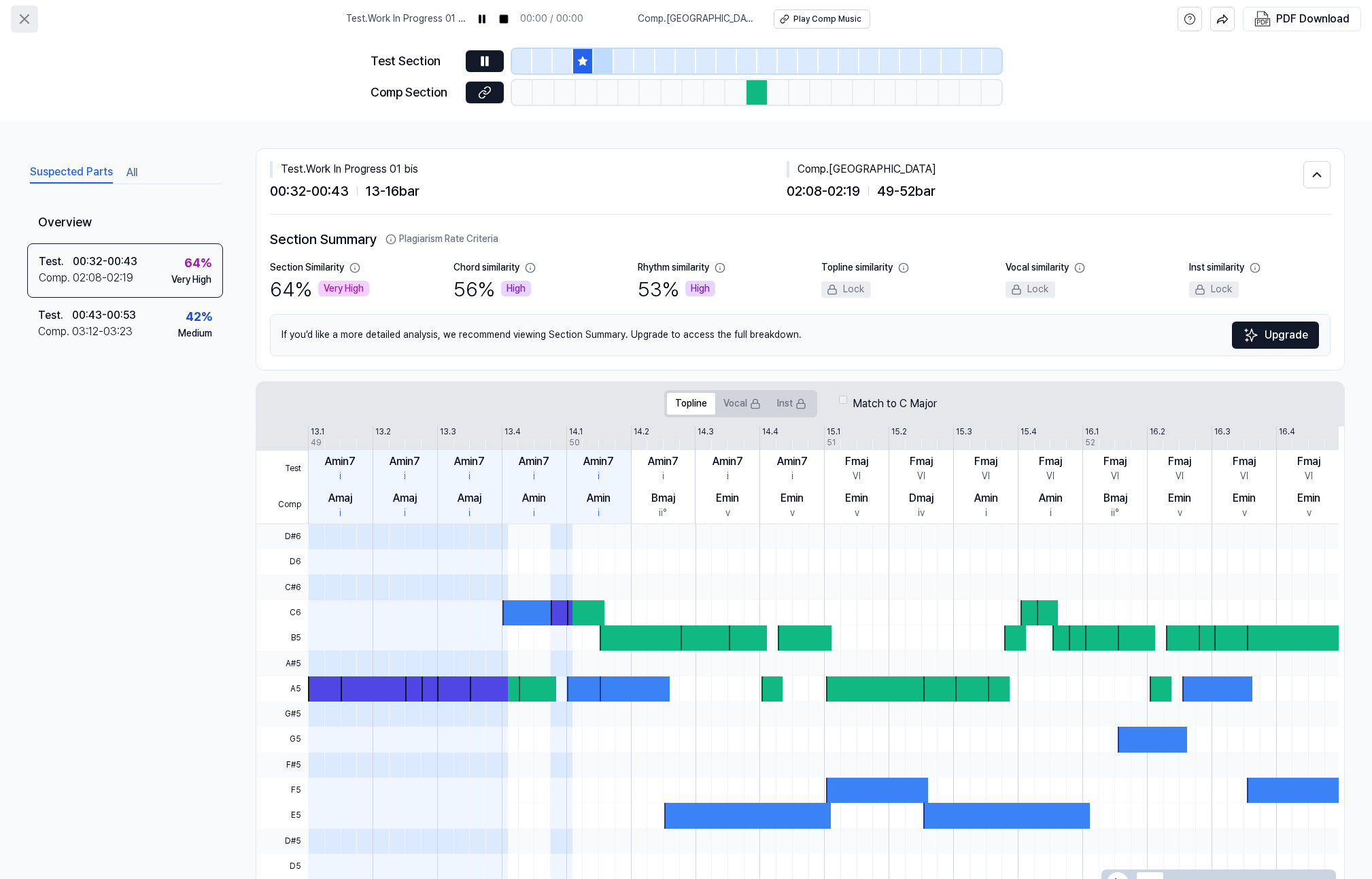
click at [26, 20] on icon at bounding box center [25, 19] width 8 height 8
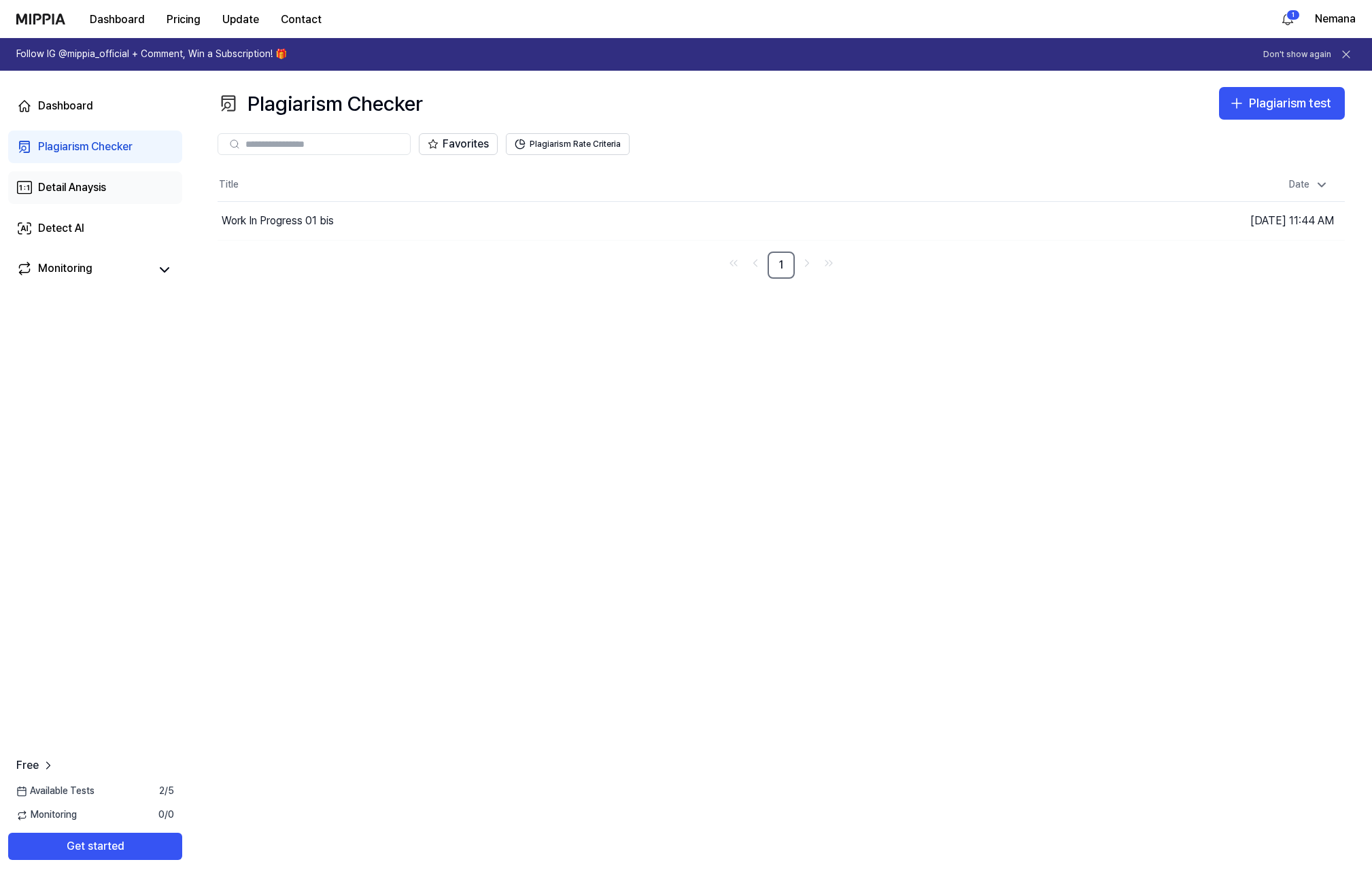
click at [111, 184] on link "Detail Anaysis" at bounding box center [95, 188] width 174 height 33
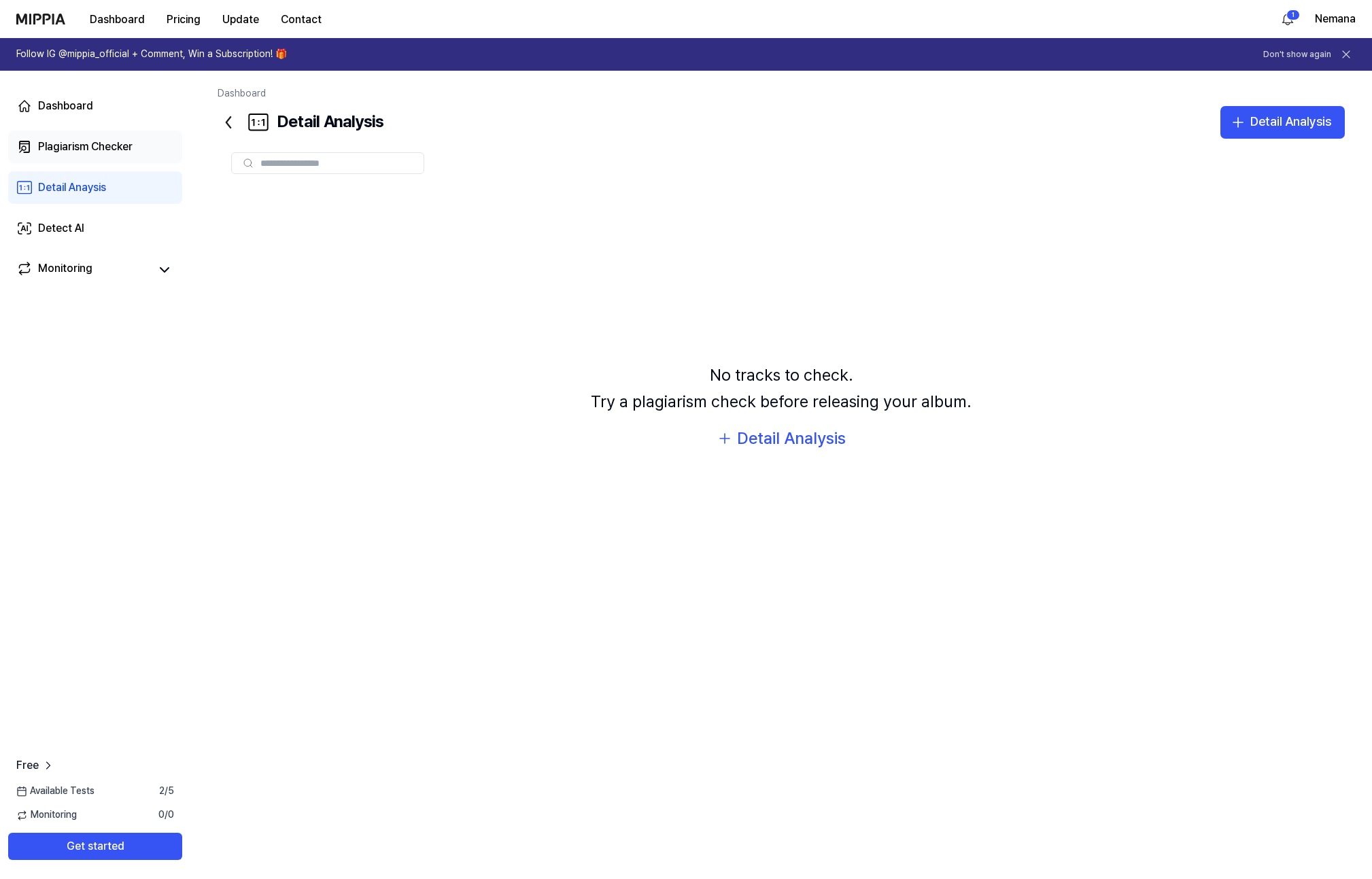
click at [109, 149] on div "Plagiarism Checker" at bounding box center [85, 146] width 95 height 16
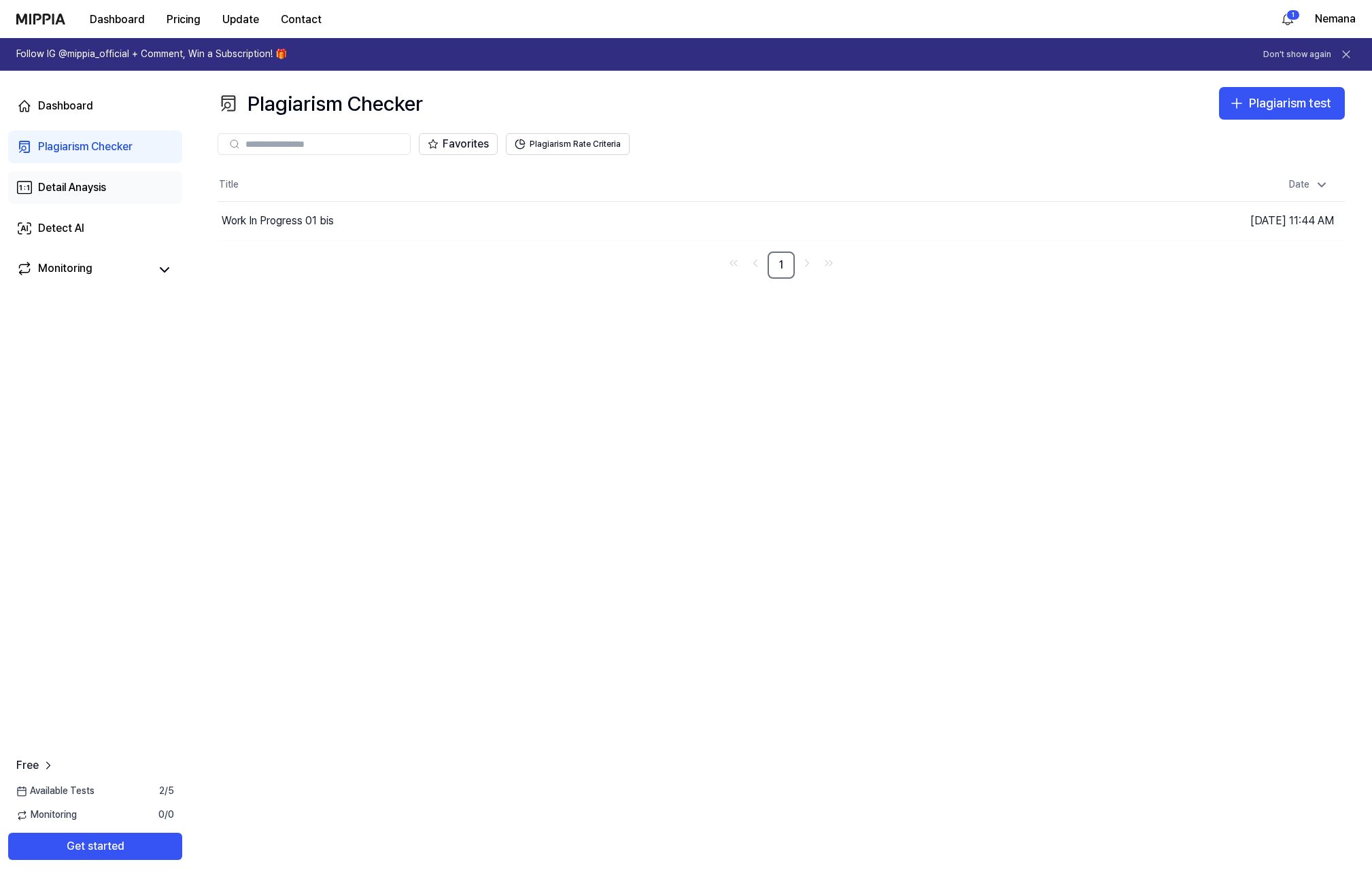
click at [119, 186] on link "Detail Anaysis" at bounding box center [95, 188] width 174 height 33
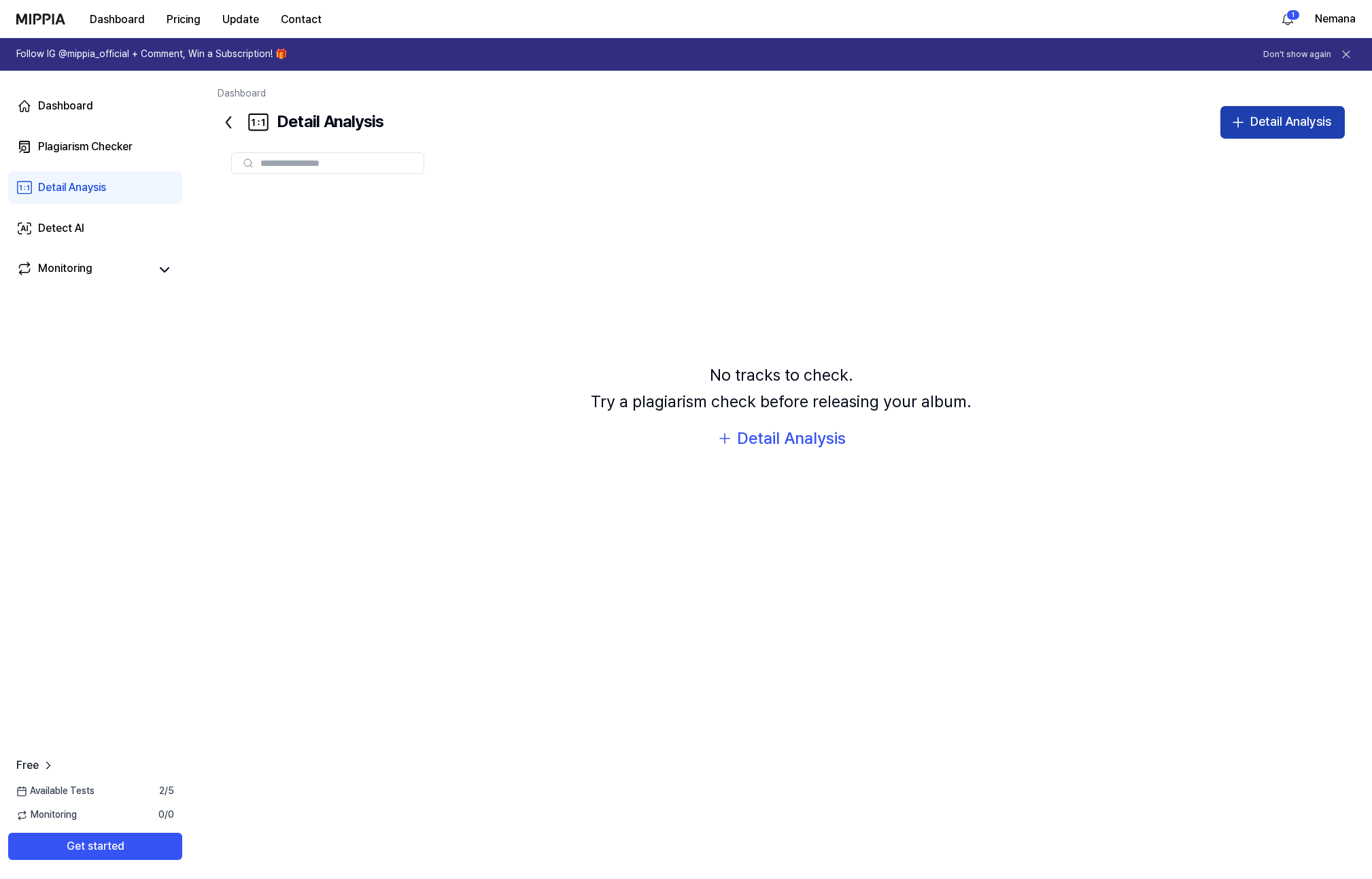
click at [1270, 129] on div "Detail Analysis" at bounding box center [1291, 122] width 81 height 20
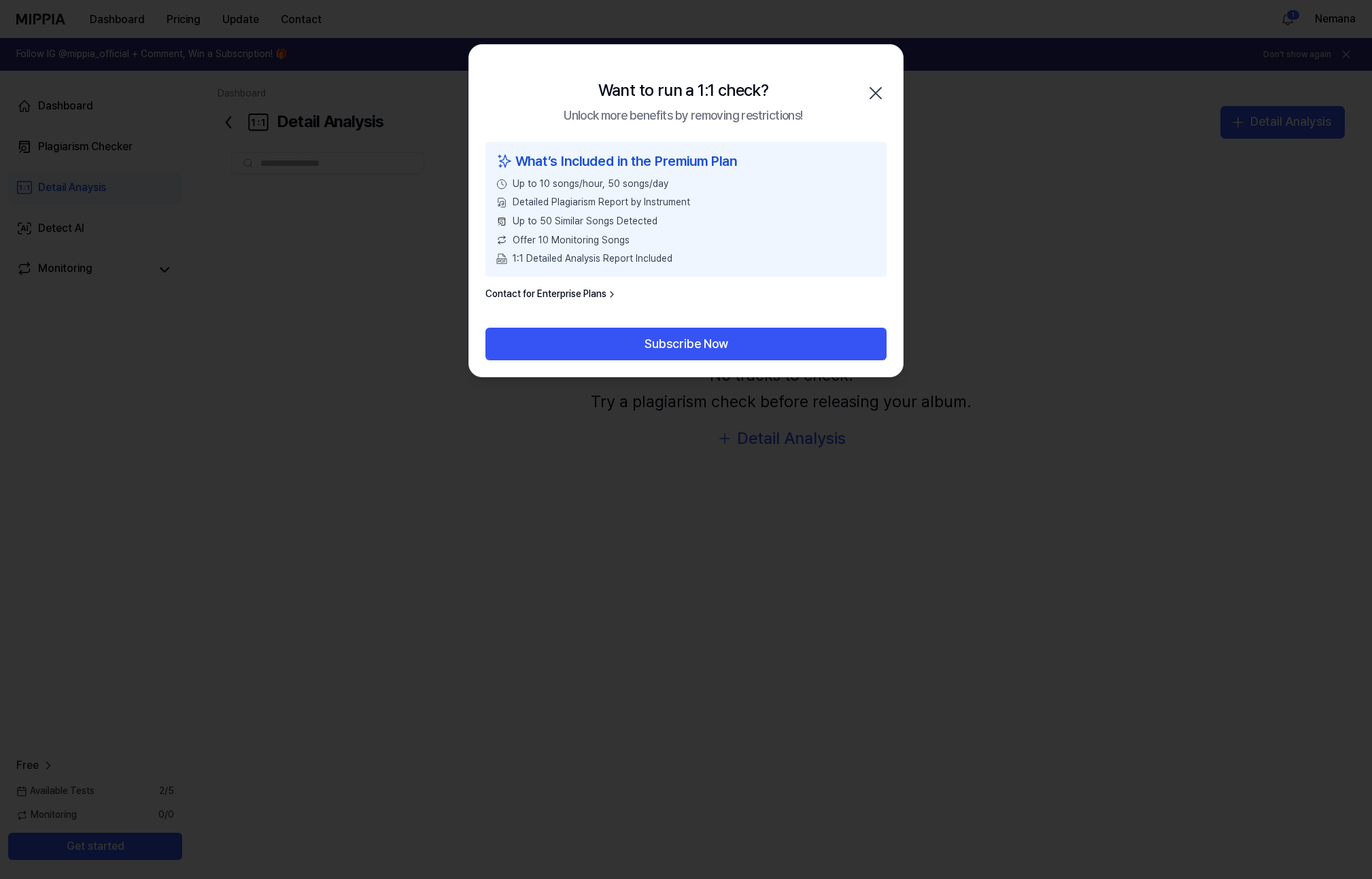
click at [881, 91] on icon "button" at bounding box center [876, 93] width 21 height 21
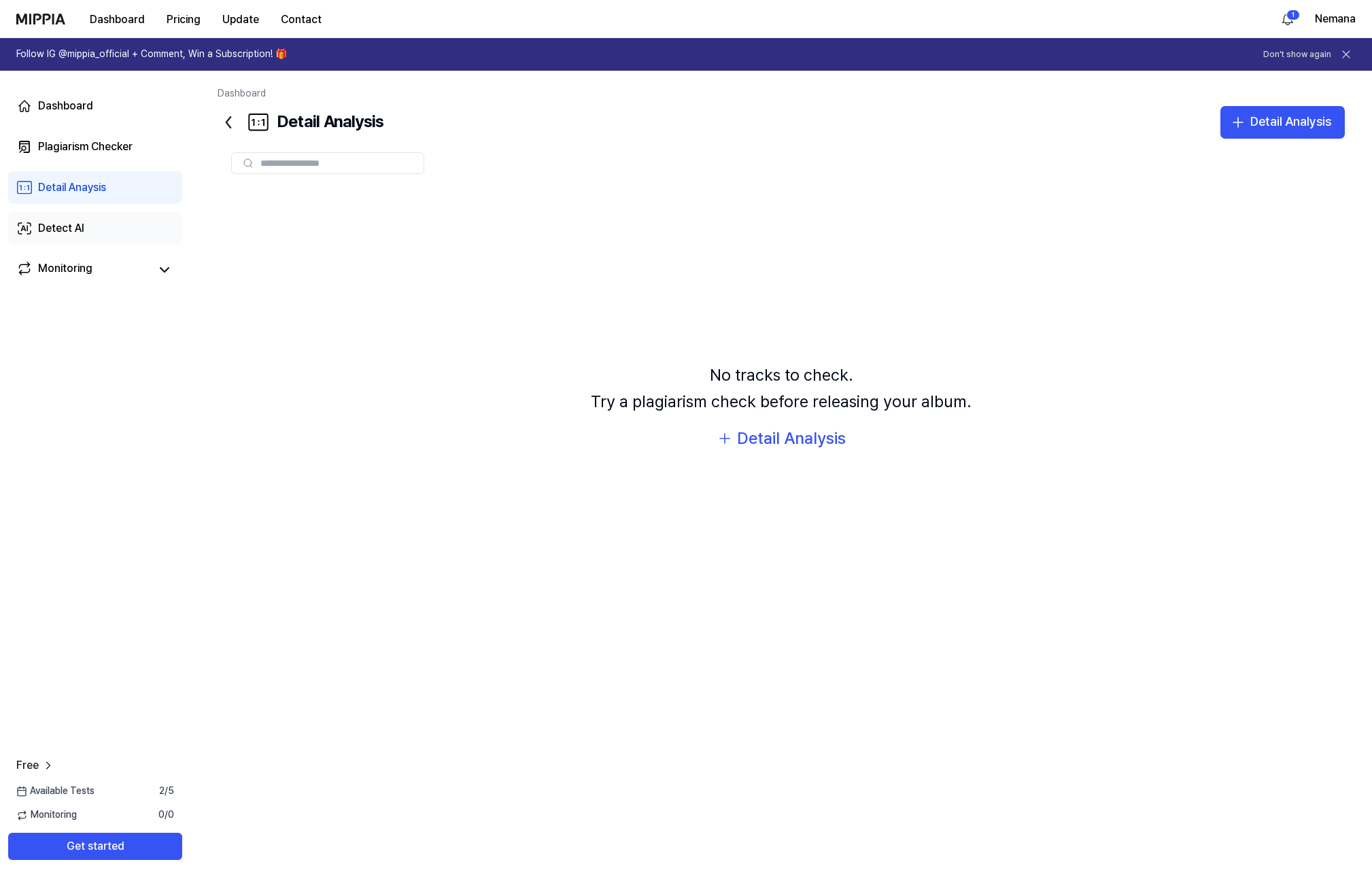
click at [78, 237] on link "Detect AI" at bounding box center [95, 229] width 174 height 33
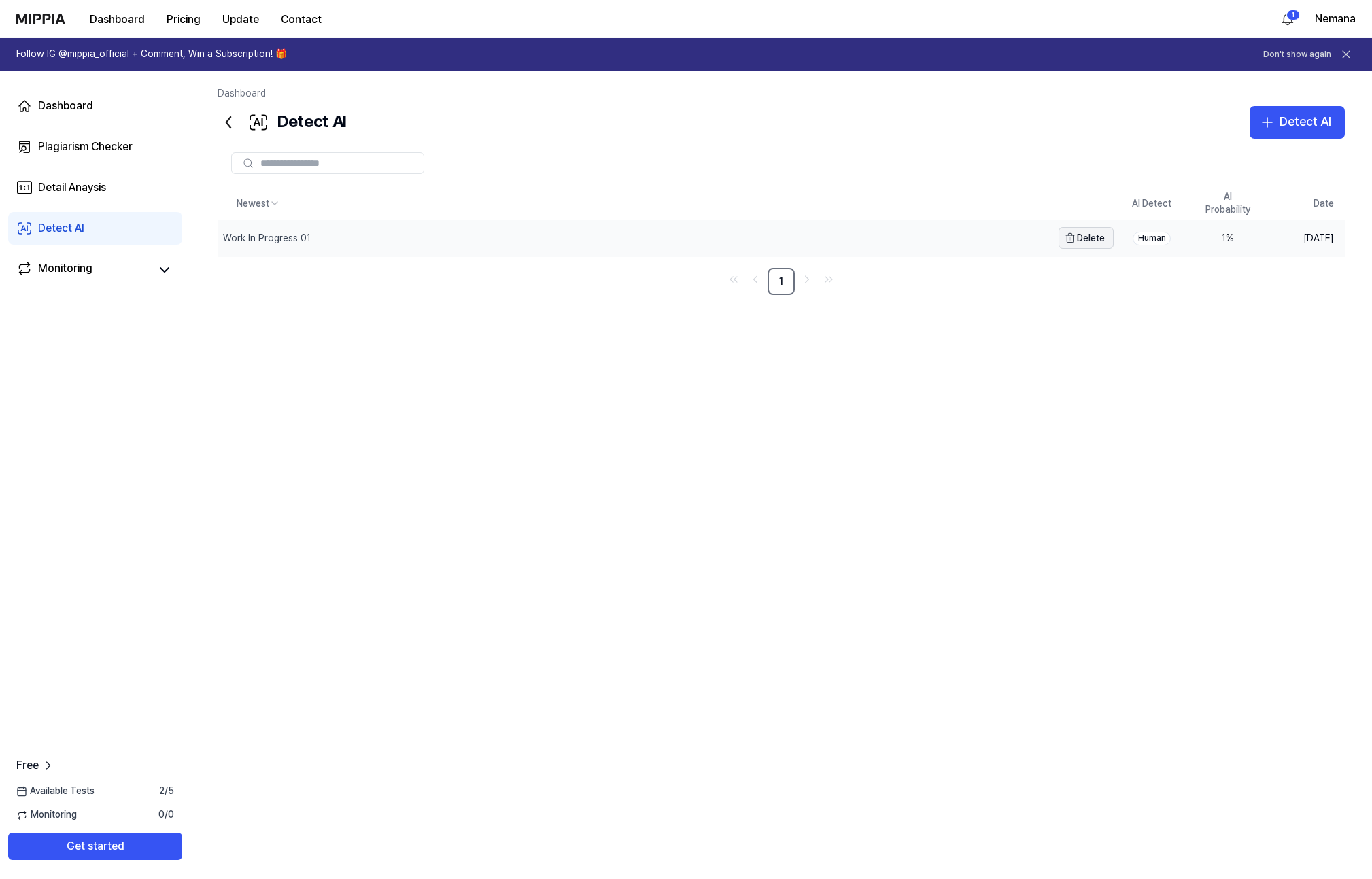
click at [1072, 244] on button "Delete" at bounding box center [1086, 238] width 55 height 21
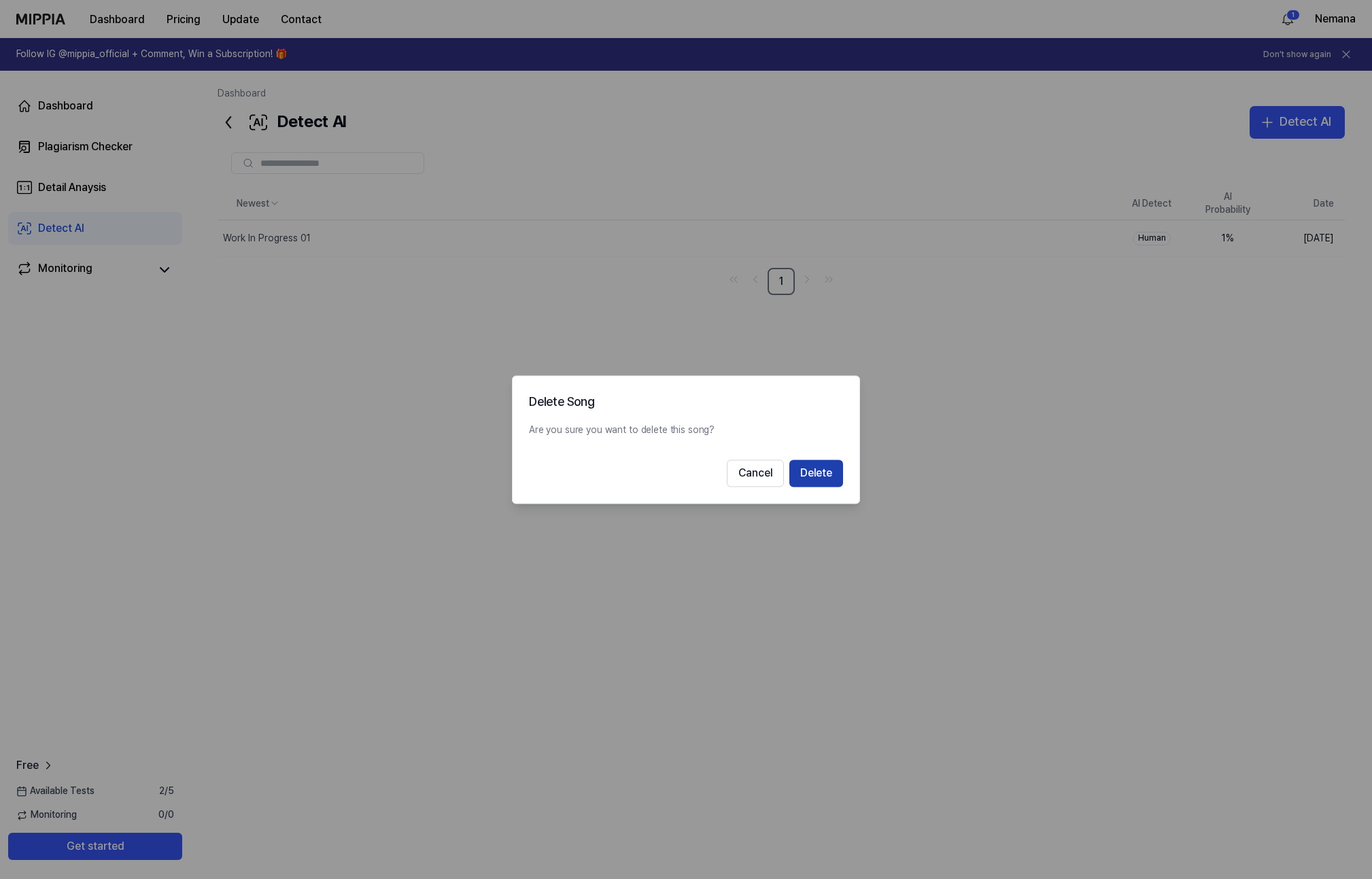
click at [822, 477] on button "Delete" at bounding box center [816, 472] width 53 height 27
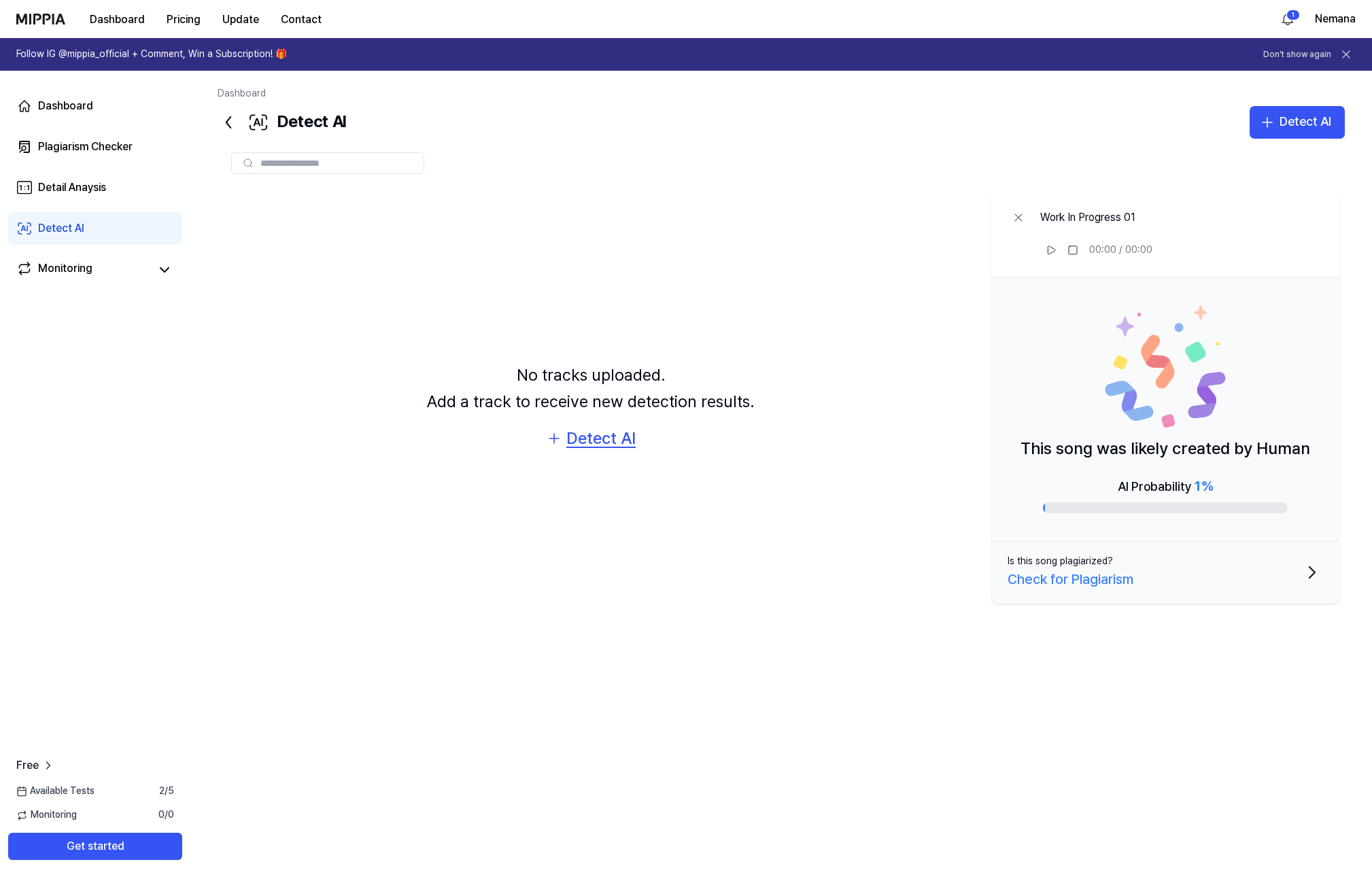
click at [607, 434] on div "Detect AI" at bounding box center [601, 438] width 69 height 26
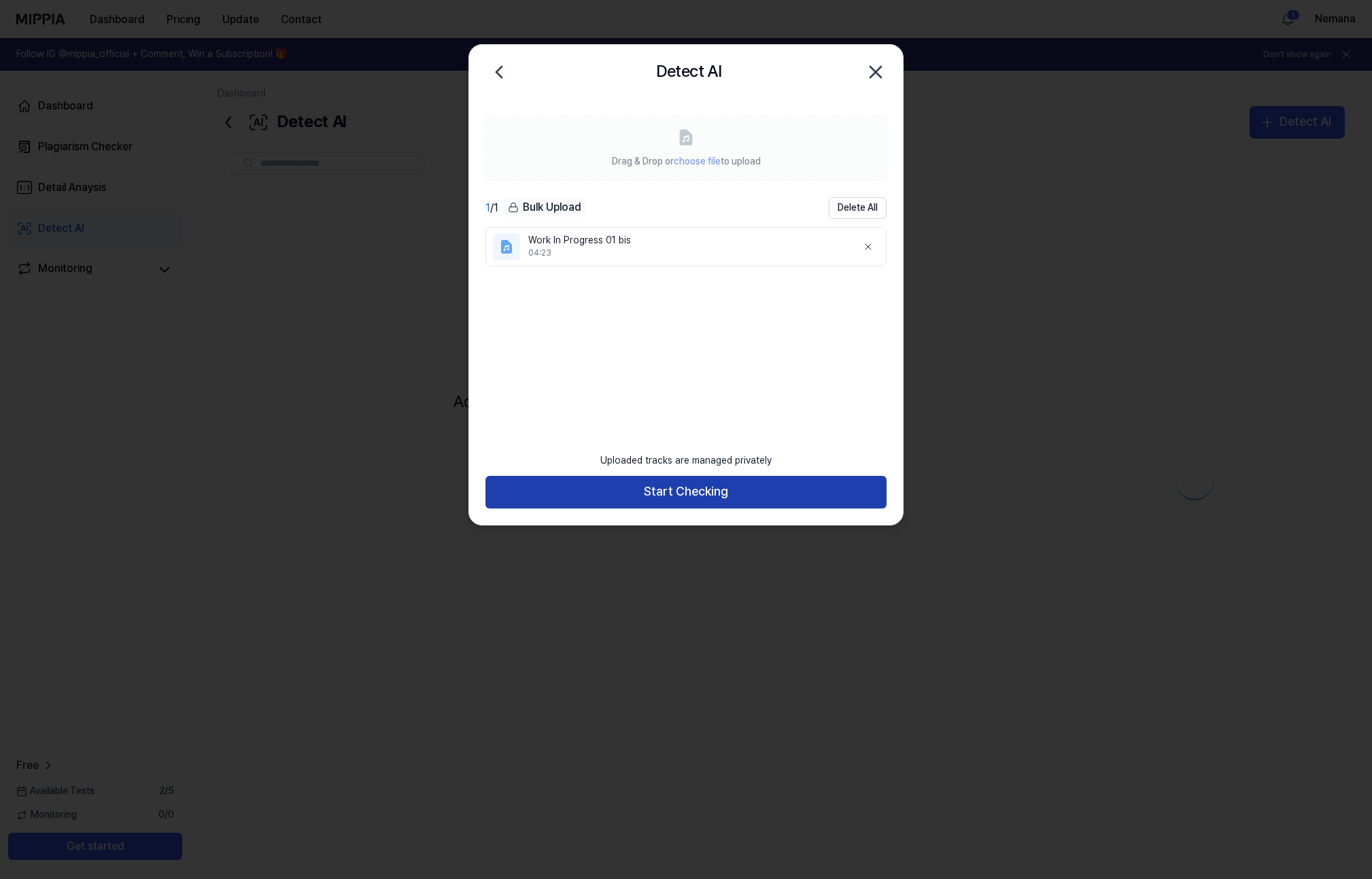
click at [735, 490] on button "Start Checking" at bounding box center [686, 492] width 401 height 33
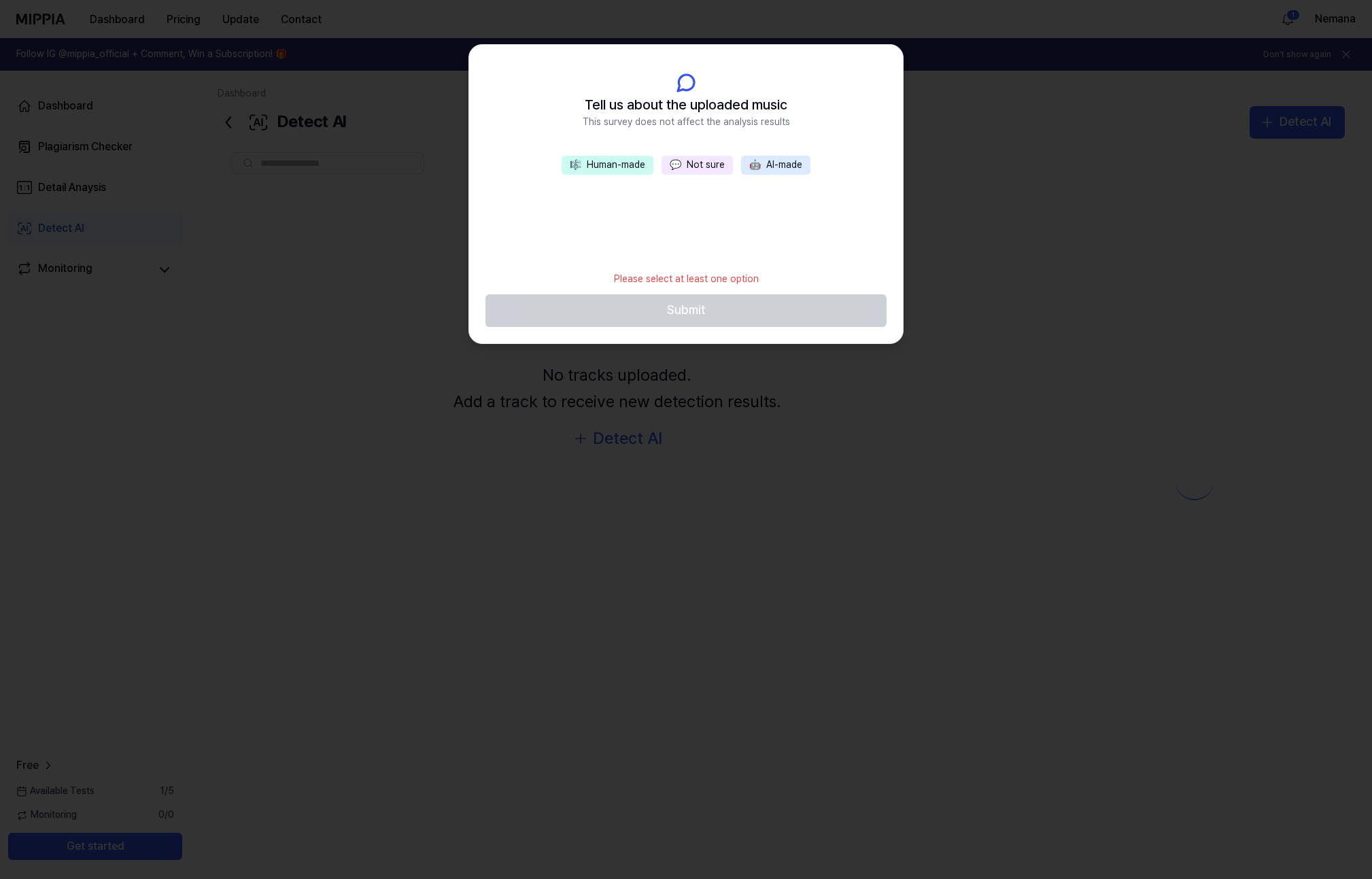
click at [606, 166] on button "🎼 Human-made" at bounding box center [607, 165] width 91 height 19
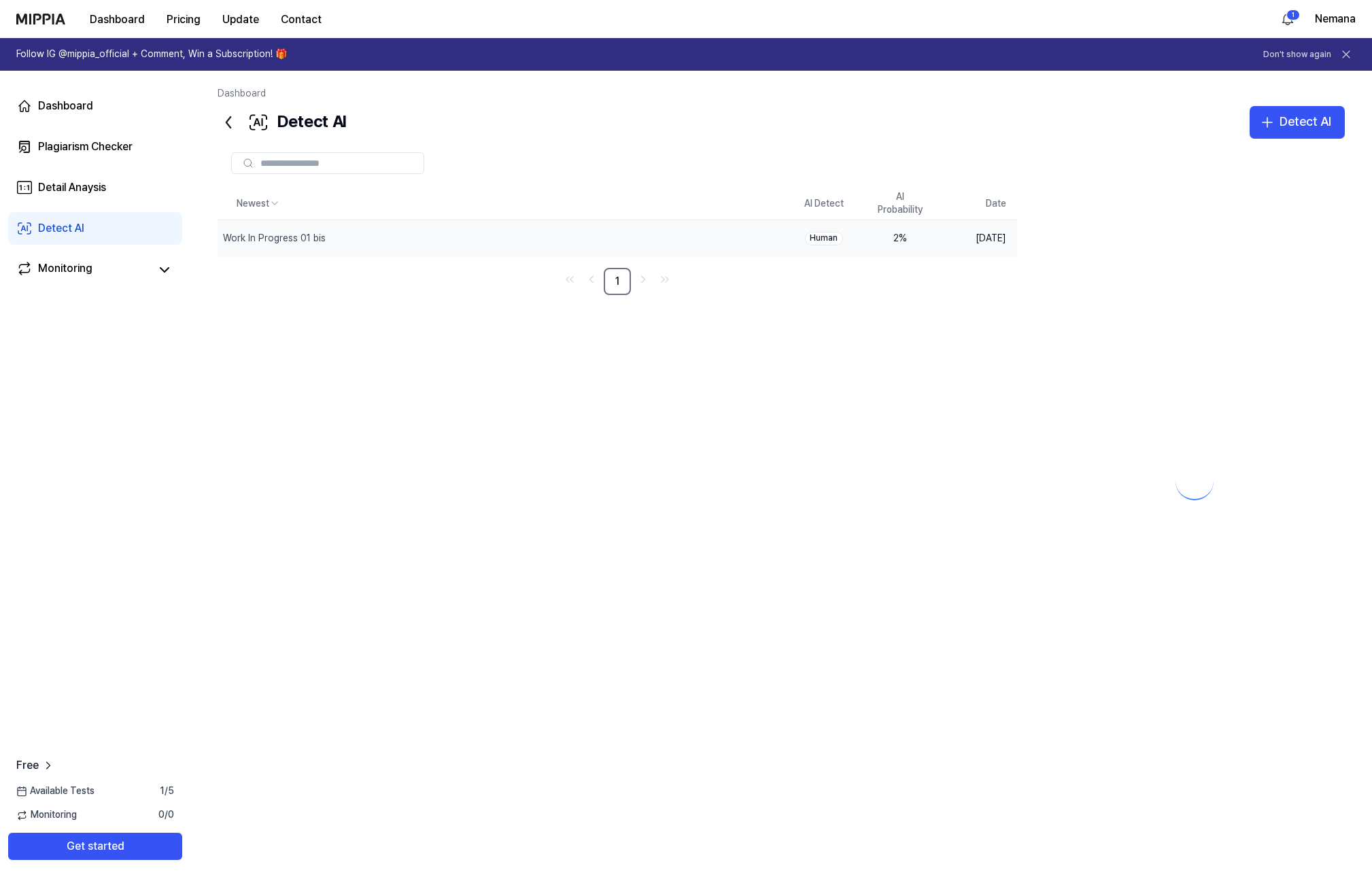
click at [892, 236] on div "2 %" at bounding box center [900, 239] width 54 height 14
